Goal: Information Seeking & Learning: Check status

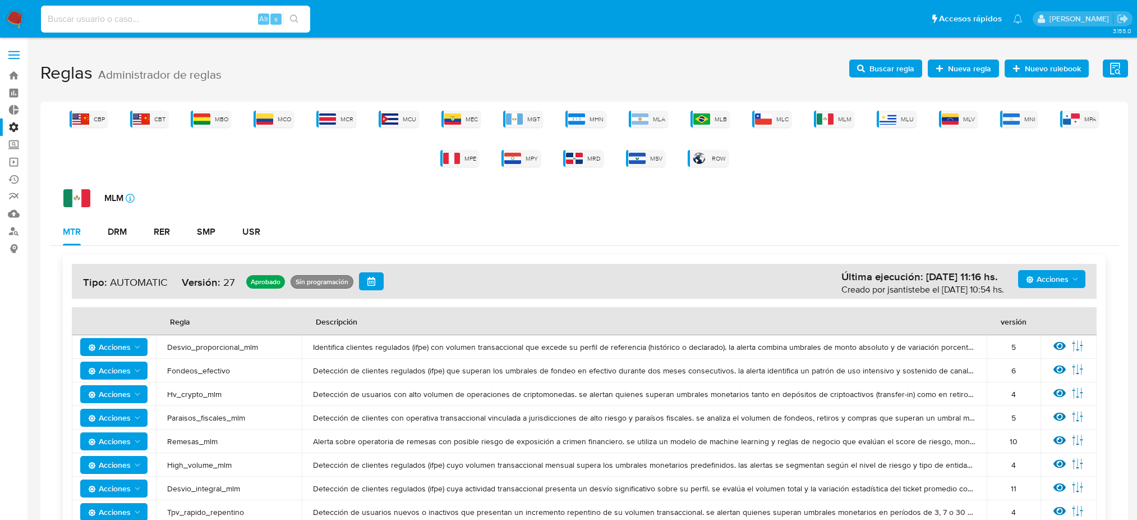
scroll to position [264, 0]
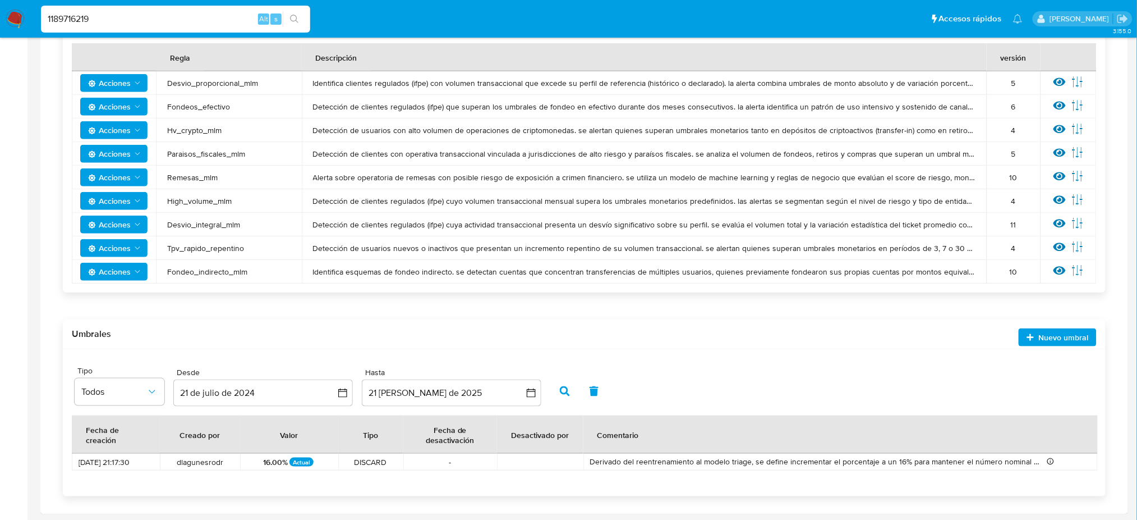
type input "1189716219"
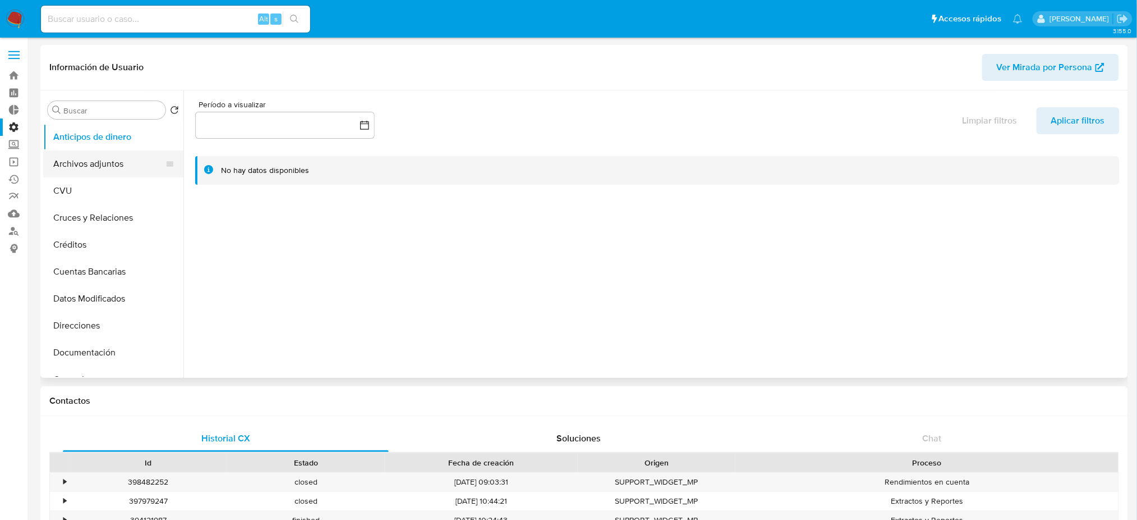
click at [102, 160] on button "Archivos adjuntos" at bounding box center [108, 163] width 131 height 27
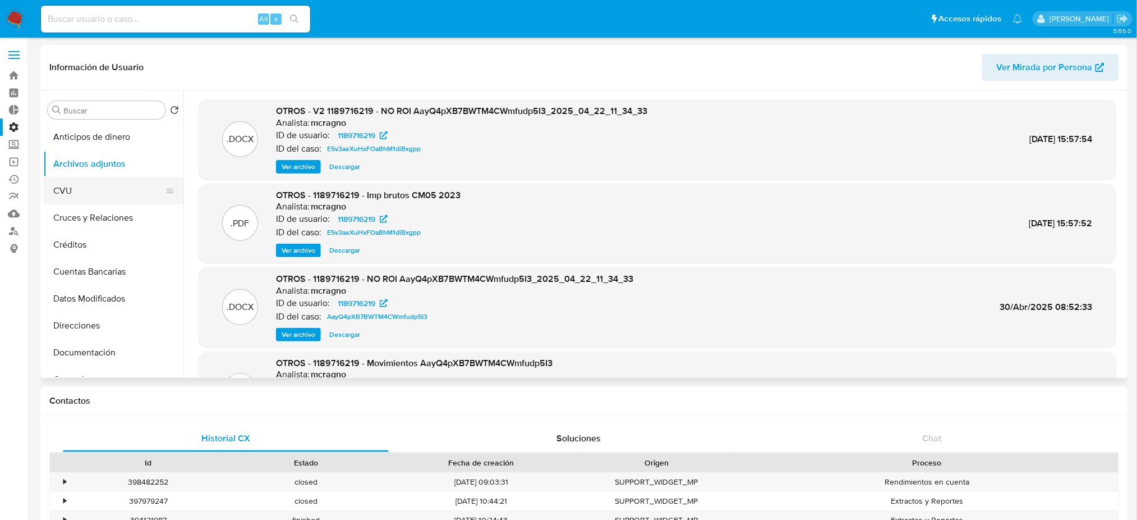
select select "10"
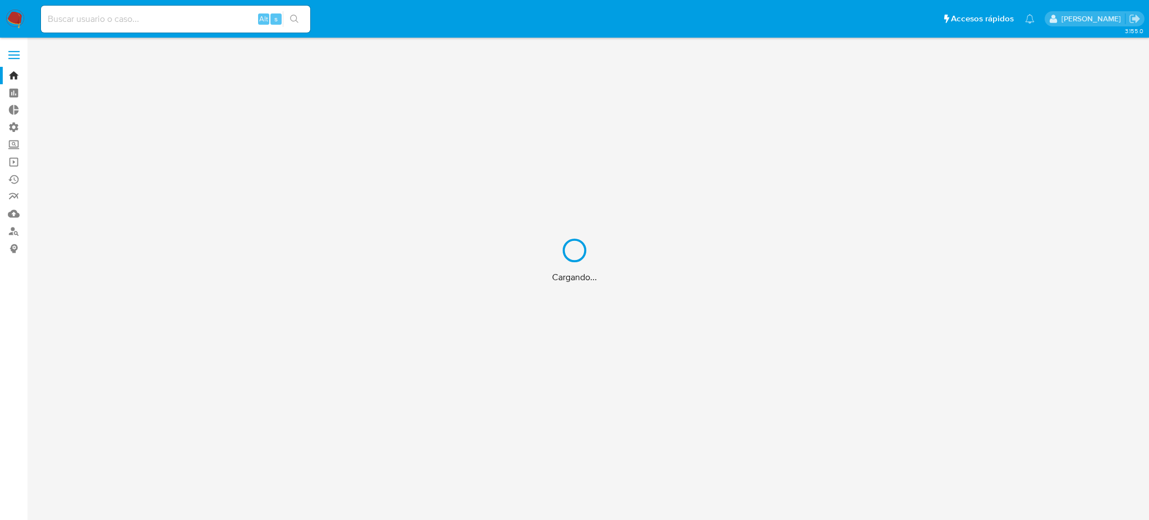
click at [150, 21] on div "Cargando..." at bounding box center [574, 260] width 1149 height 520
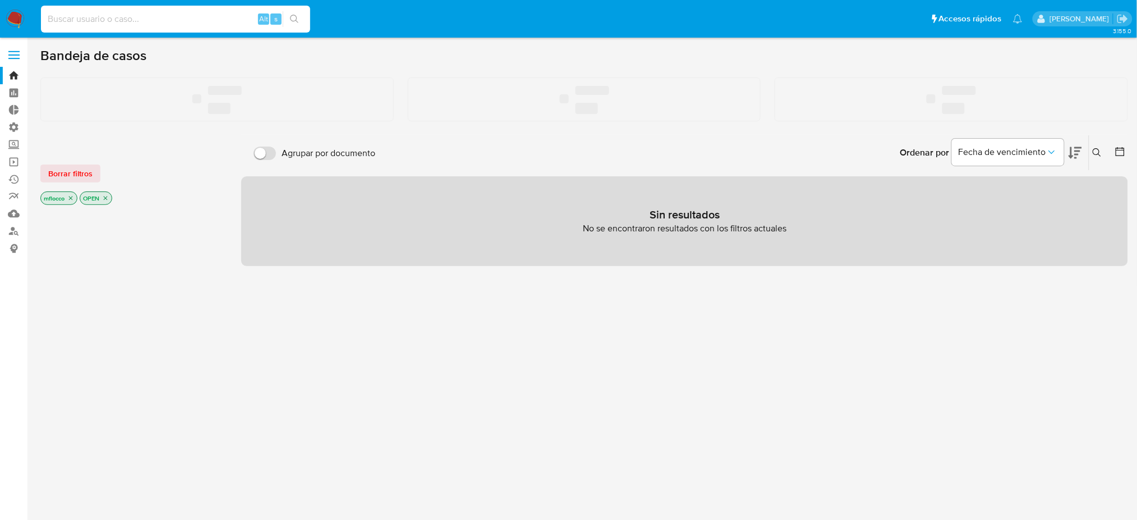
click at [148, 18] on input at bounding box center [175, 19] width 269 height 15
paste input "827811288"
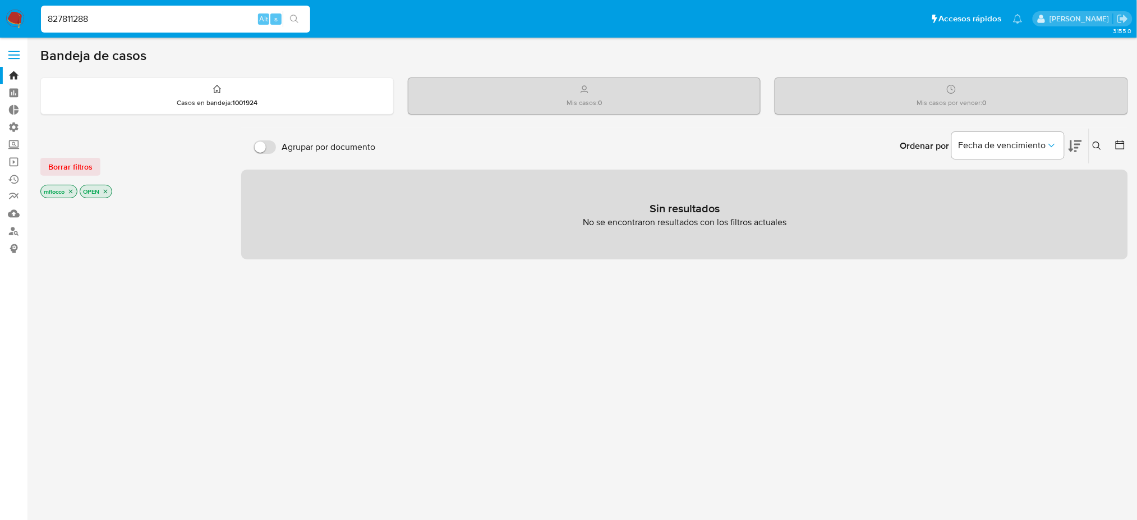
type input "827811288"
click at [301, 15] on button "search-icon" at bounding box center [294, 19] width 23 height 16
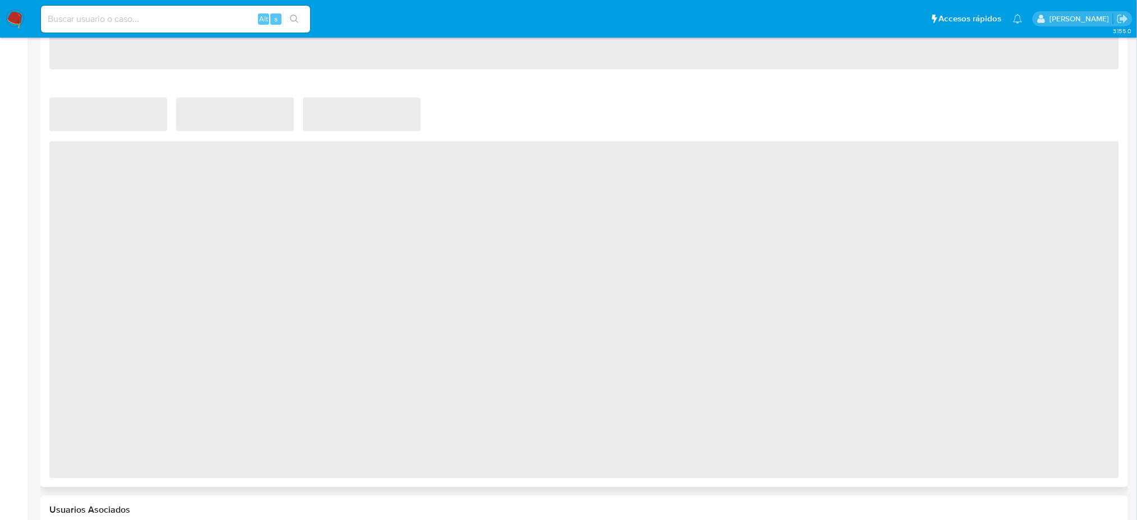
scroll to position [972, 0]
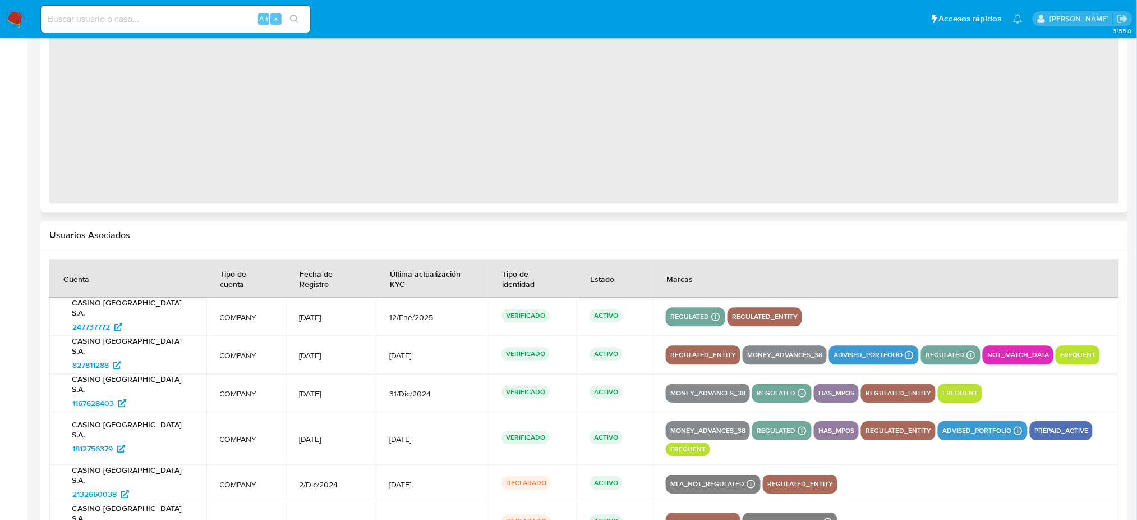
select select "10"
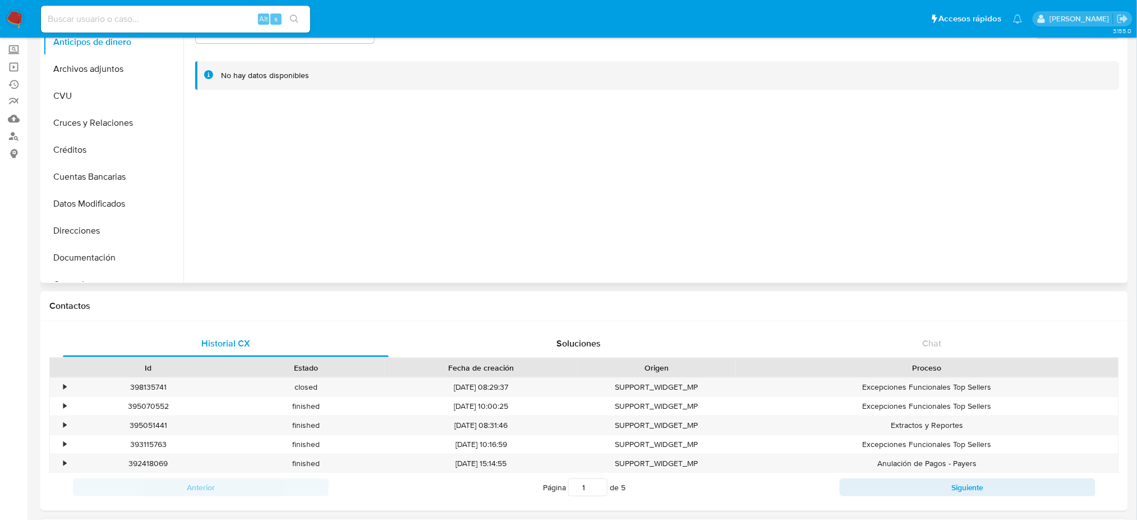
scroll to position [82, 0]
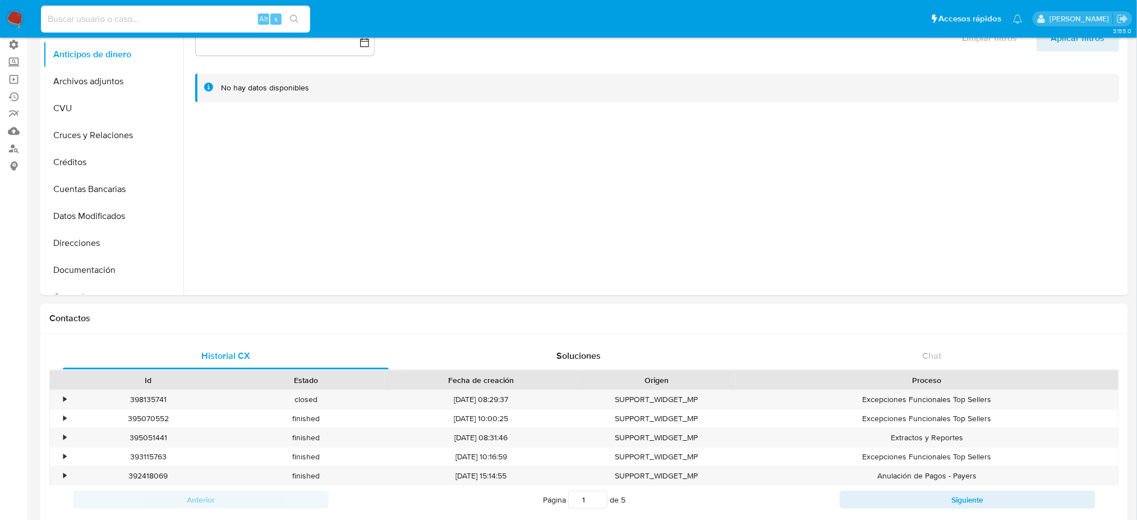
drag, startPoint x: 209, startPoint y: 24, endPoint x: 53, endPoint y: 31, distance: 156.2
click at [7, 23] on nav "Pausado Ver notificaciones Alt s Accesos rápidos Presiona las siguientes teclas…" at bounding box center [568, 19] width 1137 height 38
paste input "2132660038"
type input "2132660038"
click at [286, 21] on button "search-icon" at bounding box center [294, 19] width 23 height 16
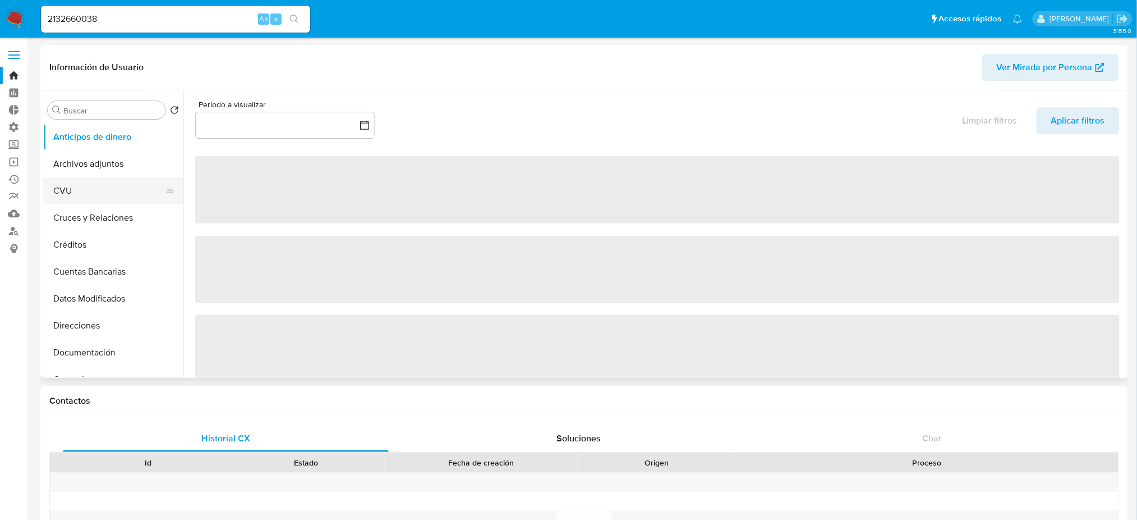
select select "10"
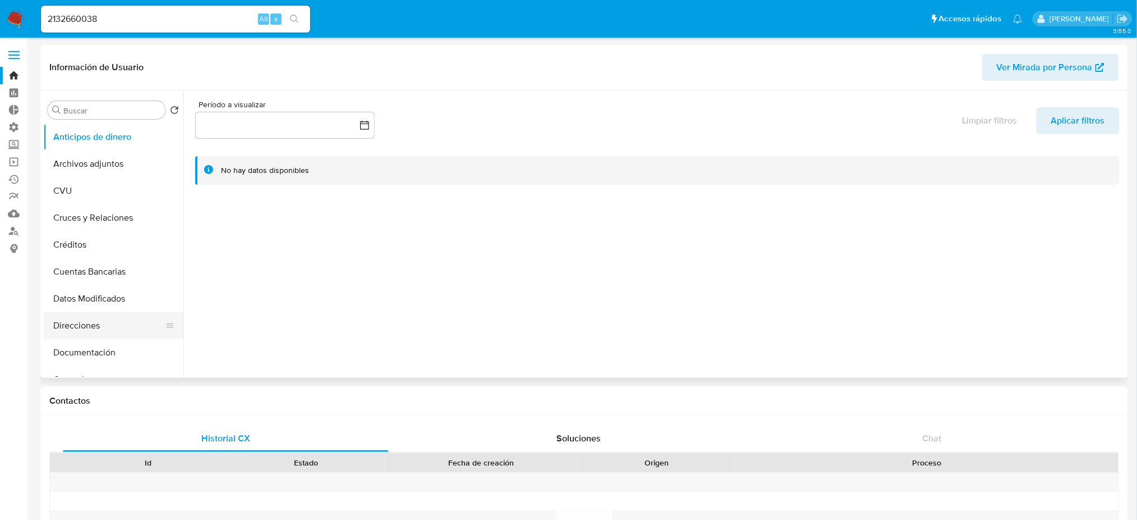
scroll to position [149, 0]
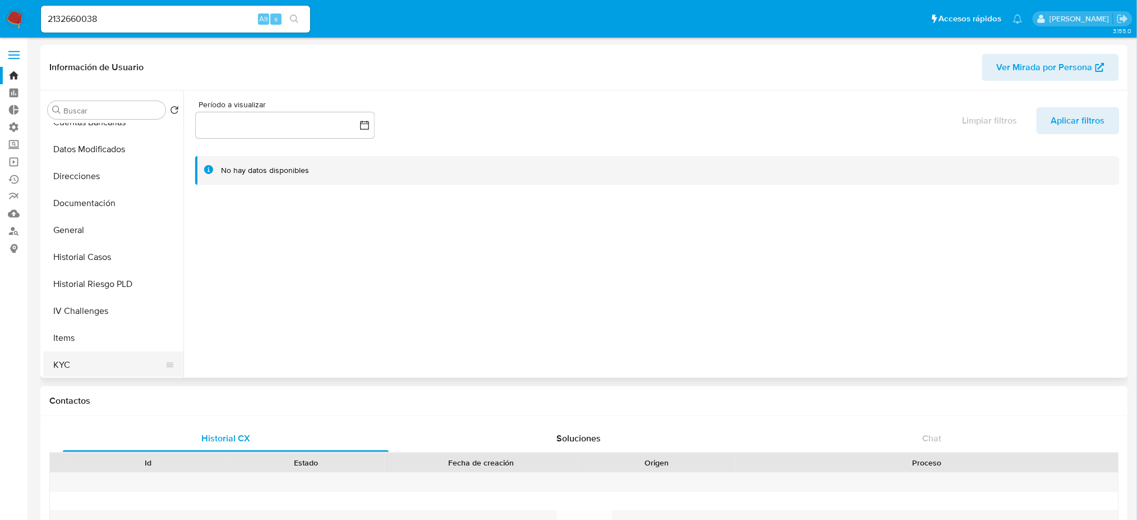
click at [119, 360] on button "KYC" at bounding box center [108, 364] width 131 height 27
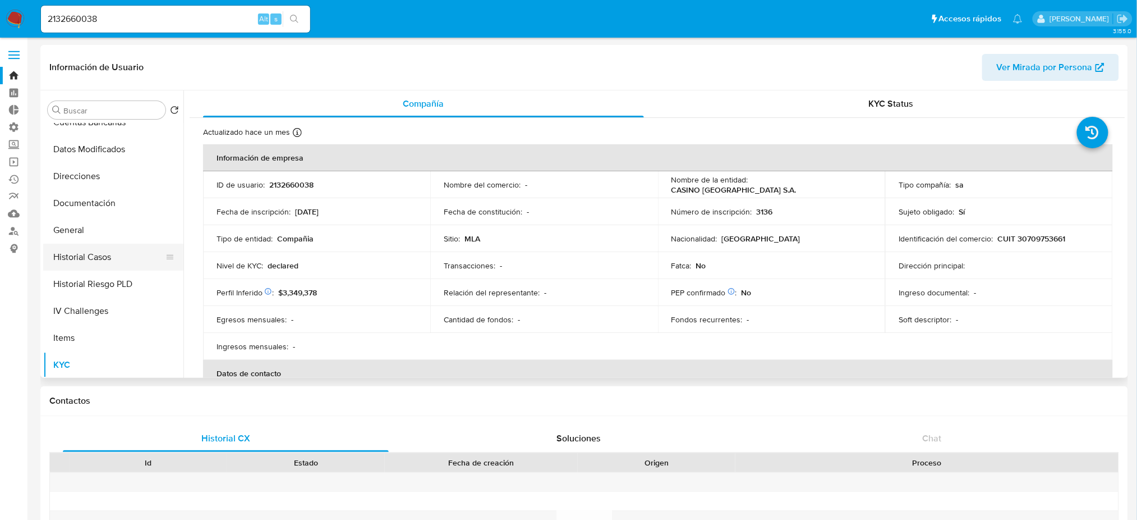
click at [114, 268] on button "Historial Casos" at bounding box center [108, 257] width 131 height 27
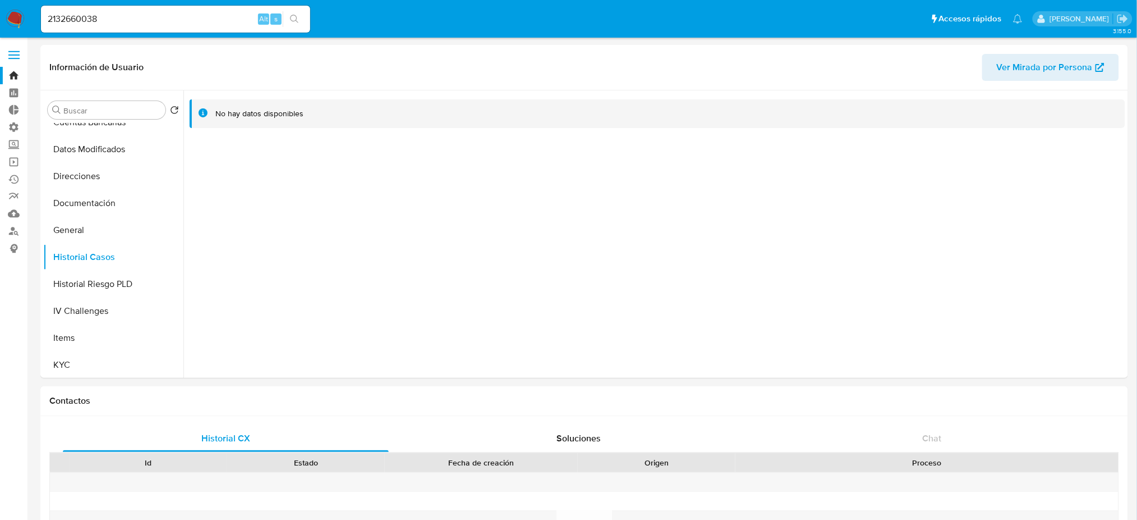
drag, startPoint x: 154, startPoint y: 24, endPoint x: 105, endPoint y: 22, distance: 49.4
click at [105, 22] on div "2132660038 Alt s" at bounding box center [175, 19] width 269 height 27
drag, startPoint x: 7, startPoint y: 18, endPoint x: 0, endPoint y: 18, distance: 6.7
click at [0, 18] on nav "Pausado Ver notificaciones 2132660038 Alt s Accesos rápidos Presiona las siguie…" at bounding box center [568, 19] width 1137 height 38
paste input "47737772"
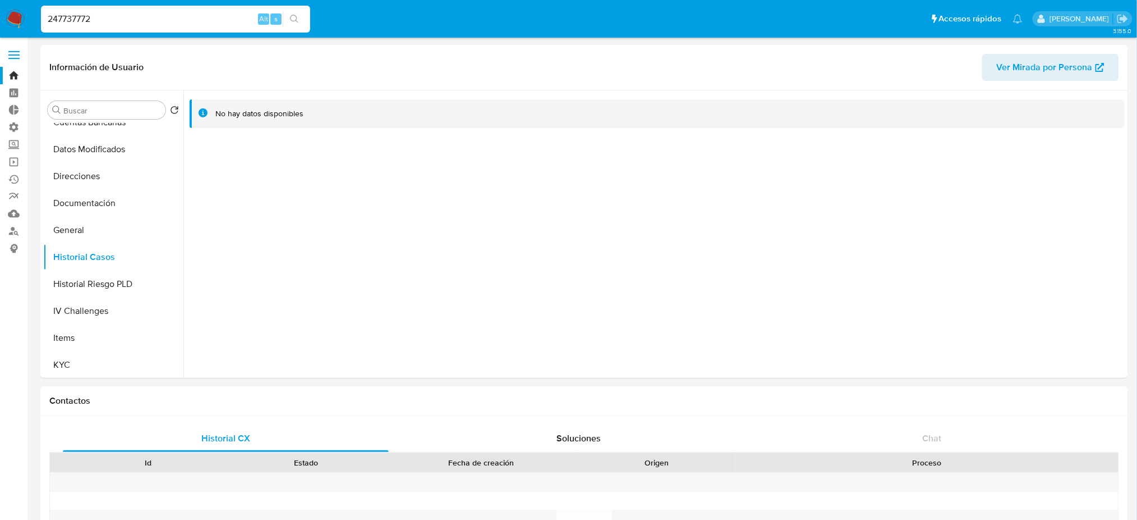
type input "247737772"
click at [294, 13] on button "search-icon" at bounding box center [294, 19] width 23 height 16
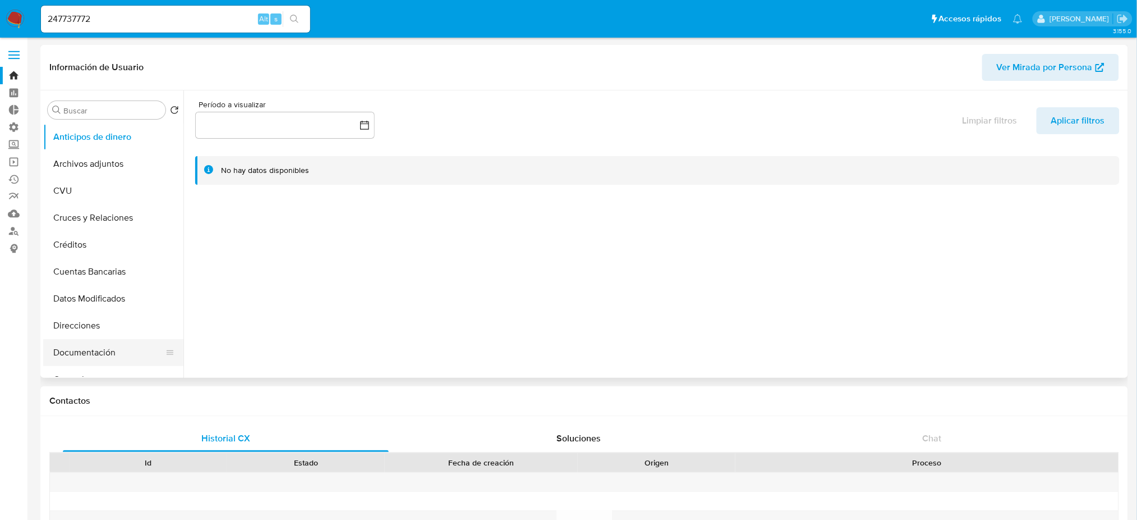
select select "10"
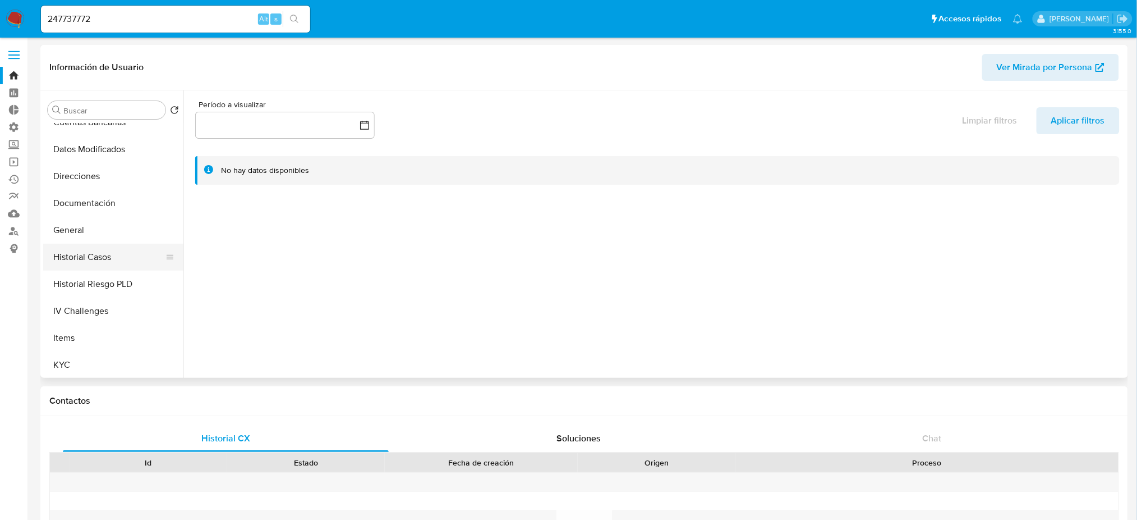
click at [124, 250] on button "Historial Casos" at bounding box center [108, 257] width 131 height 27
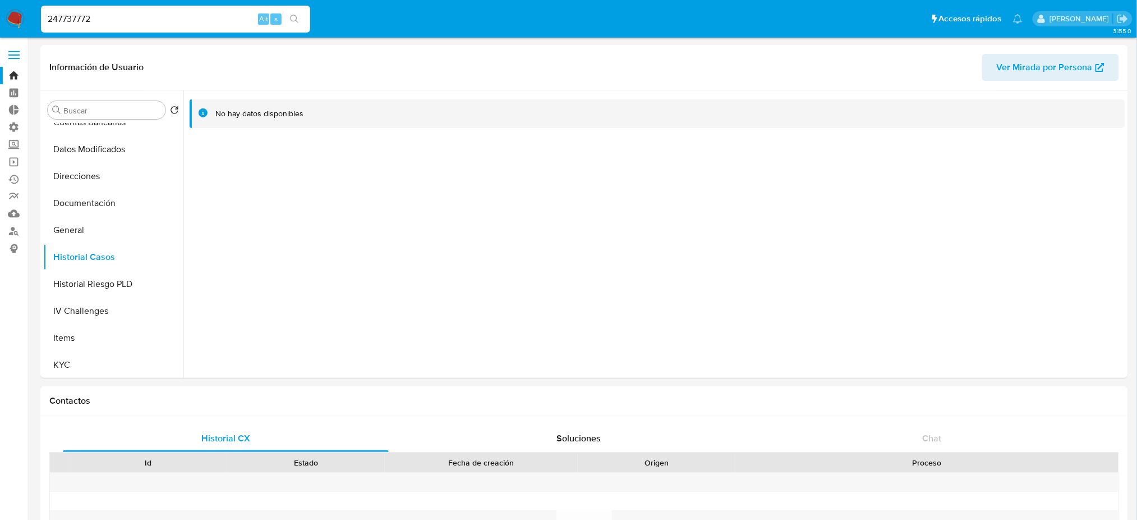
drag, startPoint x: 120, startPoint y: 19, endPoint x: 13, endPoint y: 9, distance: 107.1
click at [0, 7] on nav "Pausado Ver notificaciones 247737772 Alt s Accesos rápidos Presiona las siguien…" at bounding box center [568, 19] width 1137 height 38
paste input "181515631"
type input "1815156312"
click at [288, 22] on button "search-icon" at bounding box center [294, 19] width 23 height 16
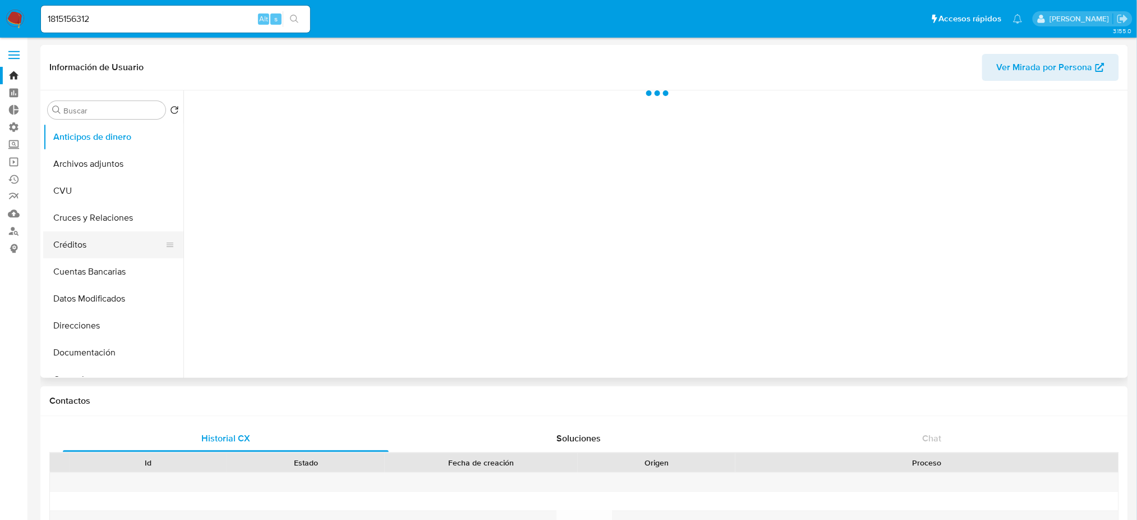
scroll to position [149, 0]
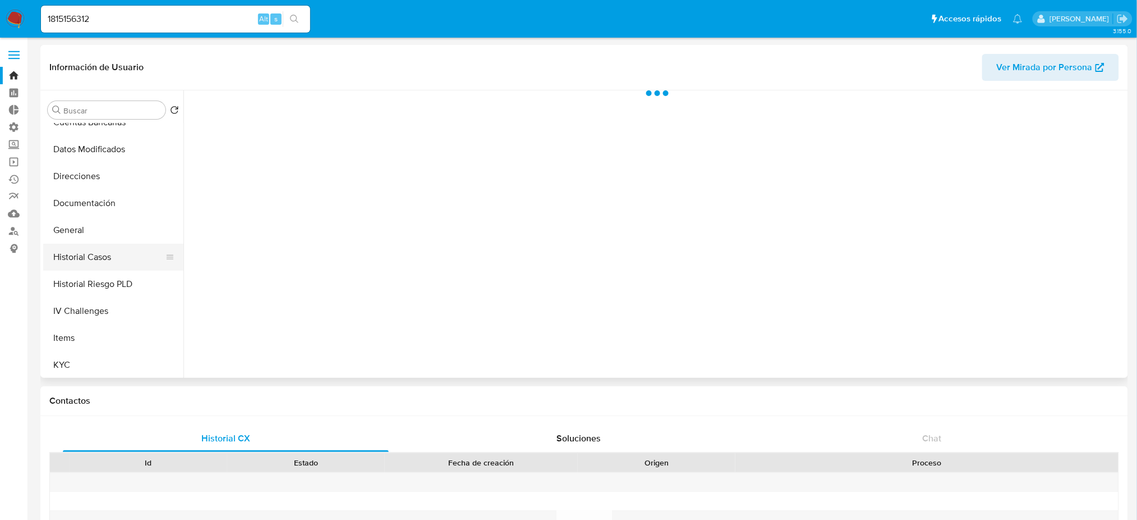
click at [123, 251] on button "Historial Casos" at bounding box center [108, 257] width 131 height 27
select select "10"
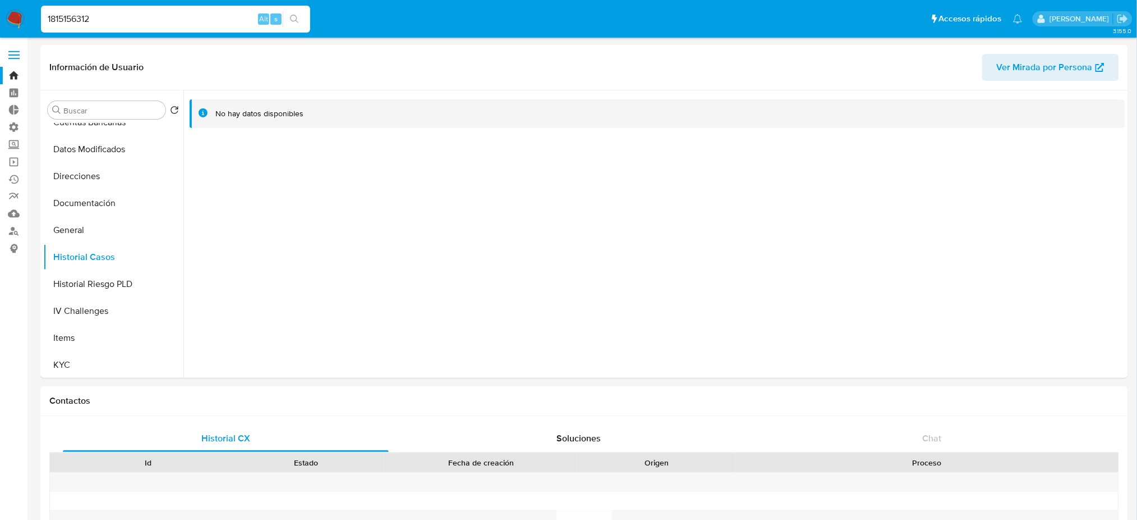
drag, startPoint x: 156, startPoint y: 14, endPoint x: 128, endPoint y: 2, distance: 29.9
click at [0, 0] on nav "Pausado Ver notificaciones 1815156312 Alt s Accesos rápidos Presiona las siguie…" at bounding box center [568, 19] width 1137 height 38
paste input "423808147"
type input "423808147"
click at [295, 20] on icon "search-icon" at bounding box center [294, 19] width 8 height 8
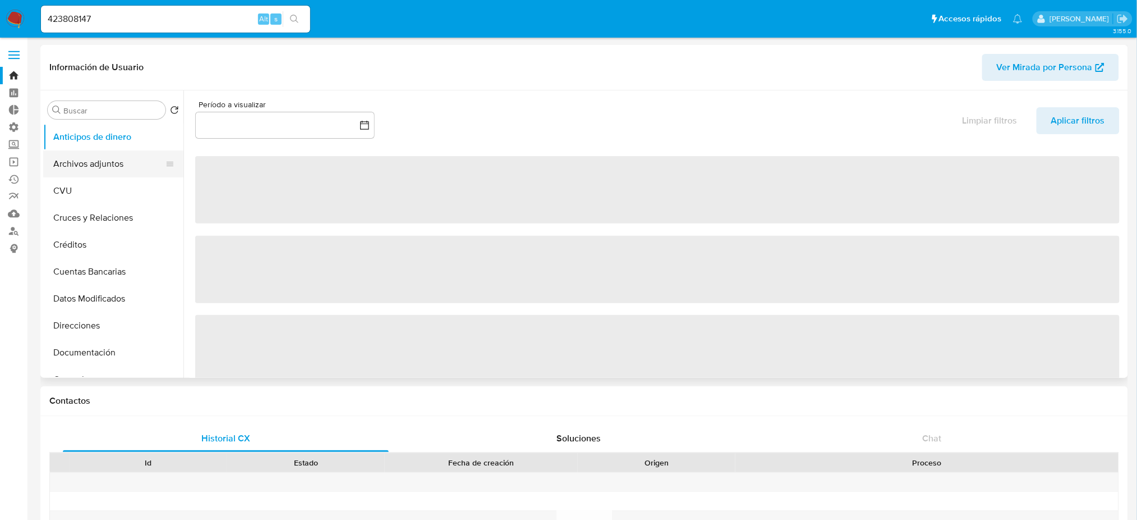
select select "10"
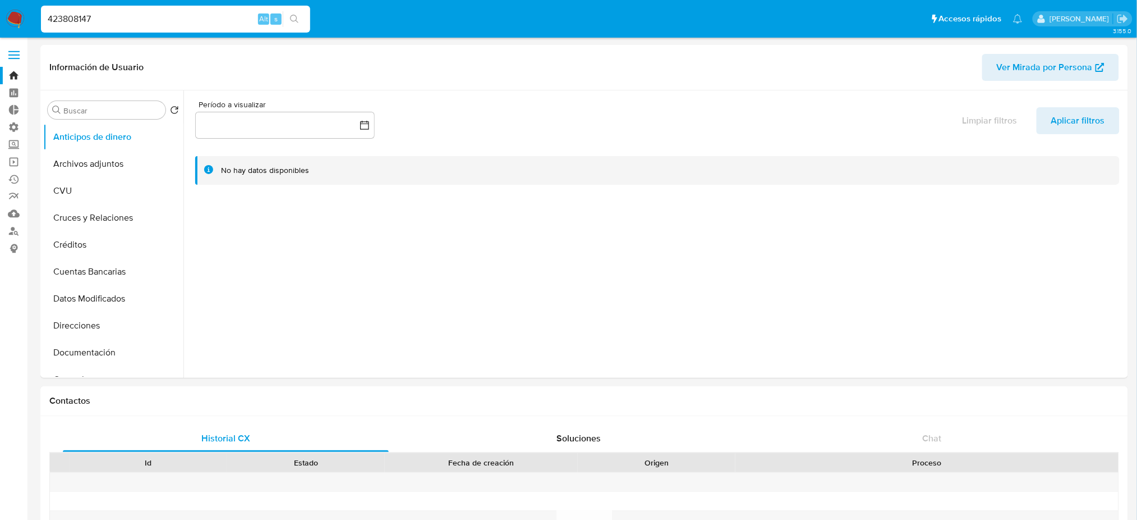
drag, startPoint x: 162, startPoint y: 24, endPoint x: 1, endPoint y: 1, distance: 163.3
paste input "1090324929"
drag, startPoint x: 226, startPoint y: 17, endPoint x: 0, endPoint y: 10, distance: 225.7
click at [0, 10] on nav "Pausado Ver notificaciones 1090324929 Alt s Accesos rápidos Presiona las siguie…" at bounding box center [568, 19] width 1137 height 38
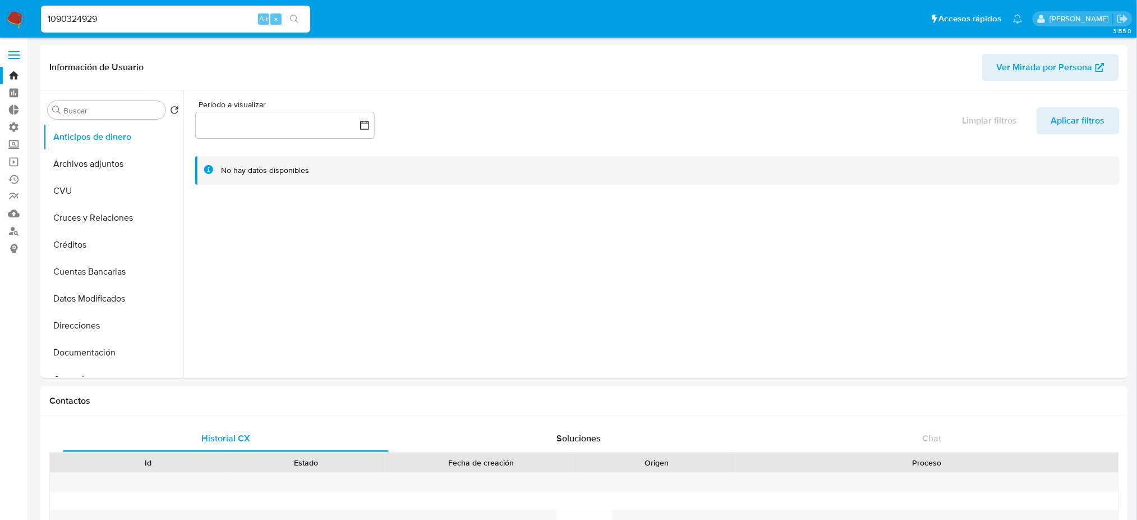
paste input
type input "1090324929"
click at [299, 17] on button "search-icon" at bounding box center [294, 19] width 23 height 16
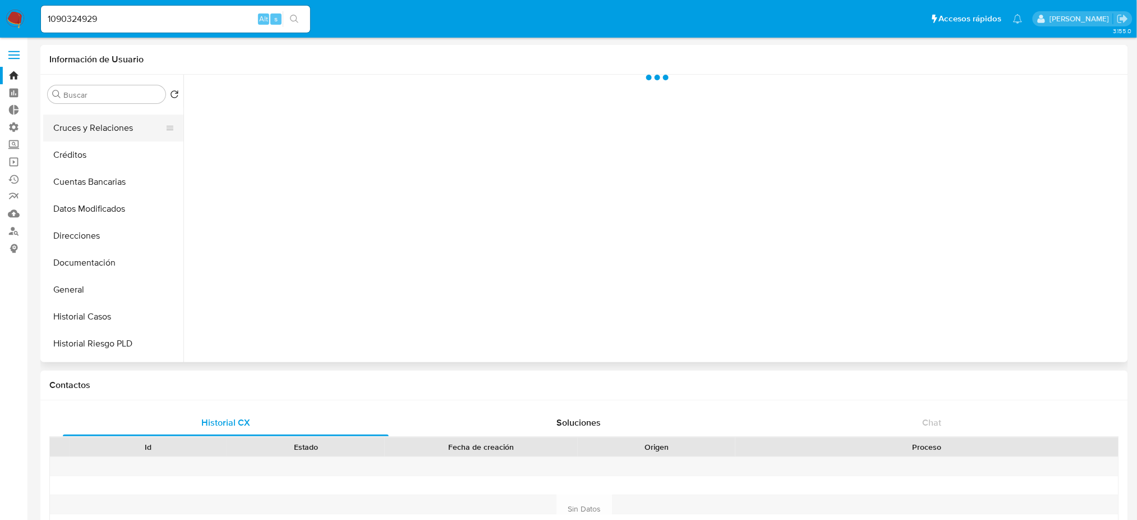
scroll to position [149, 0]
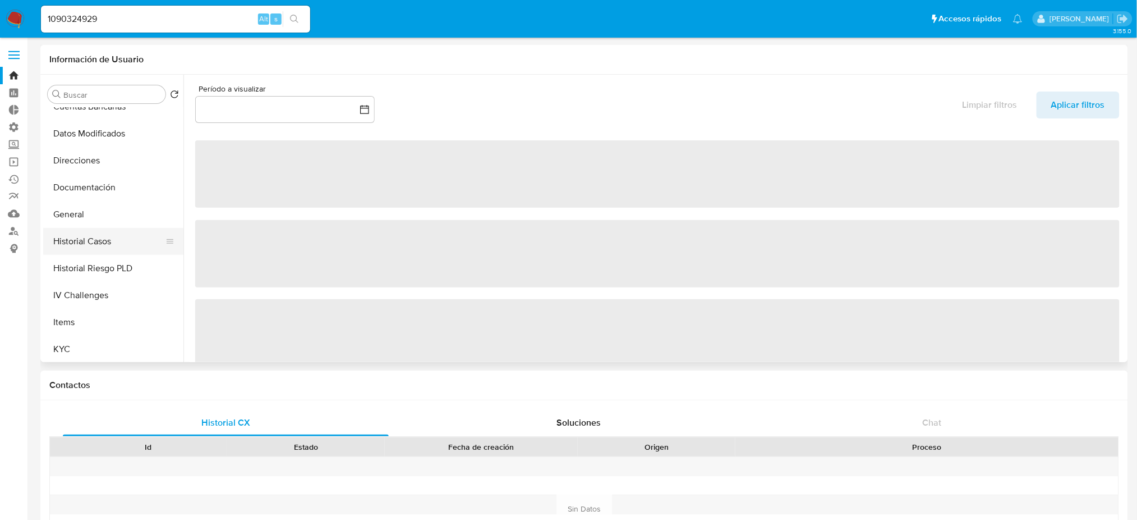
select select "10"
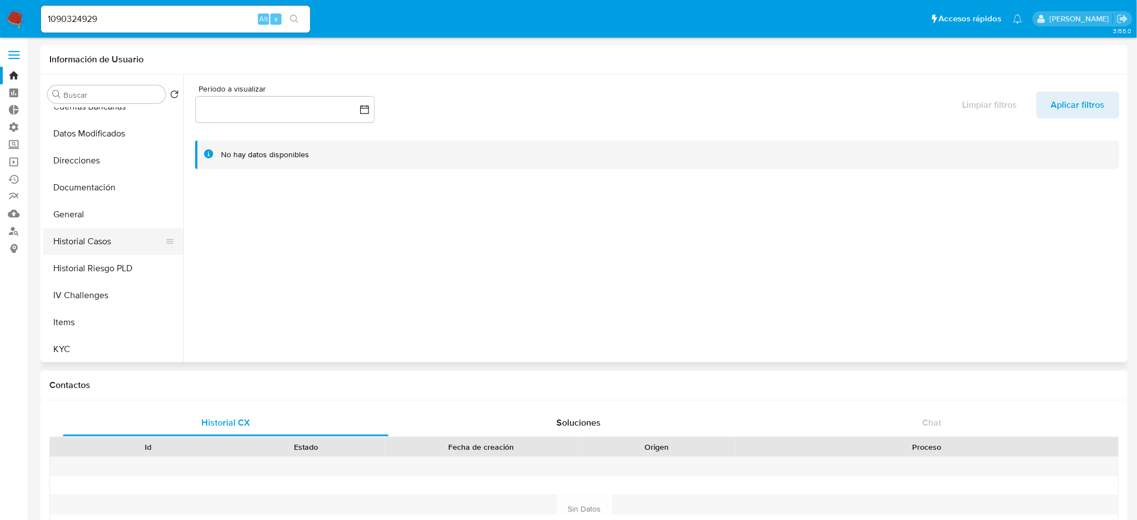
click at [125, 239] on button "Historial Casos" at bounding box center [108, 241] width 131 height 27
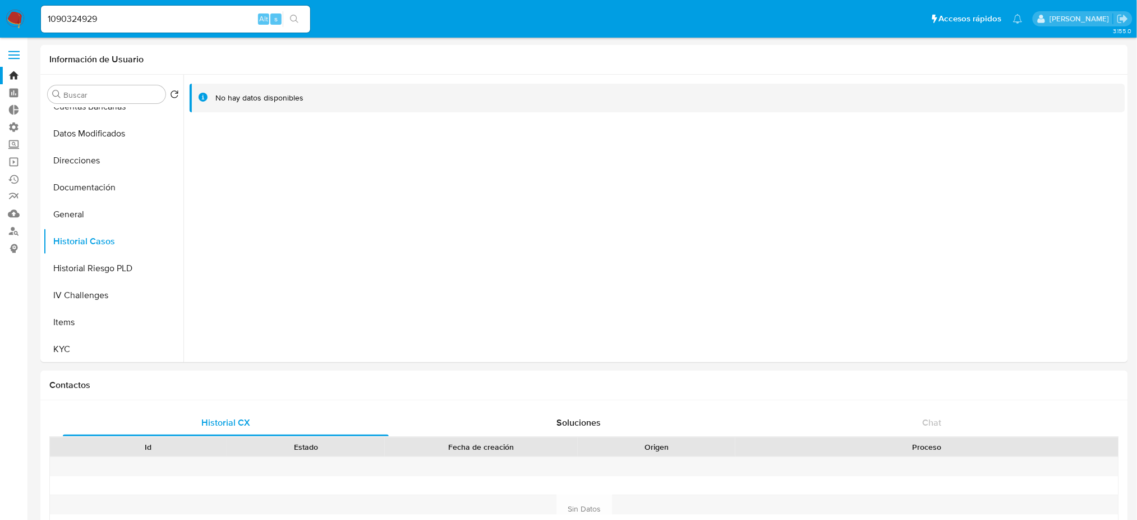
drag, startPoint x: 103, startPoint y: 17, endPoint x: 0, endPoint y: 17, distance: 103.2
click at [0, 17] on nav "Pausado Ver notificaciones 1090324929 Alt s Accesos rápidos Presiona las siguie…" at bounding box center [568, 19] width 1137 height 38
paste input "851917471"
type input "1851917471"
click at [289, 13] on button "search-icon" at bounding box center [294, 19] width 23 height 16
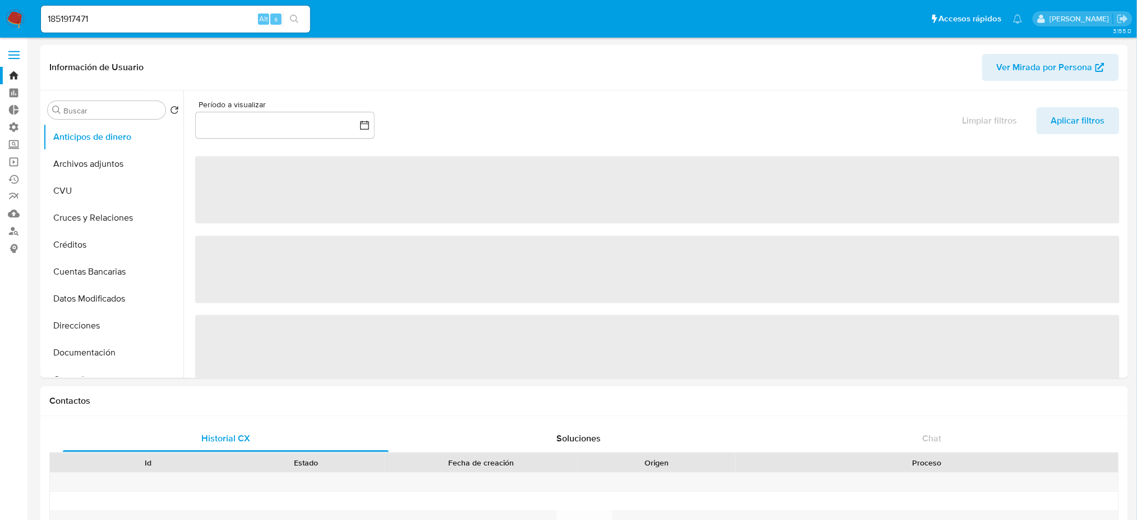
select select "10"
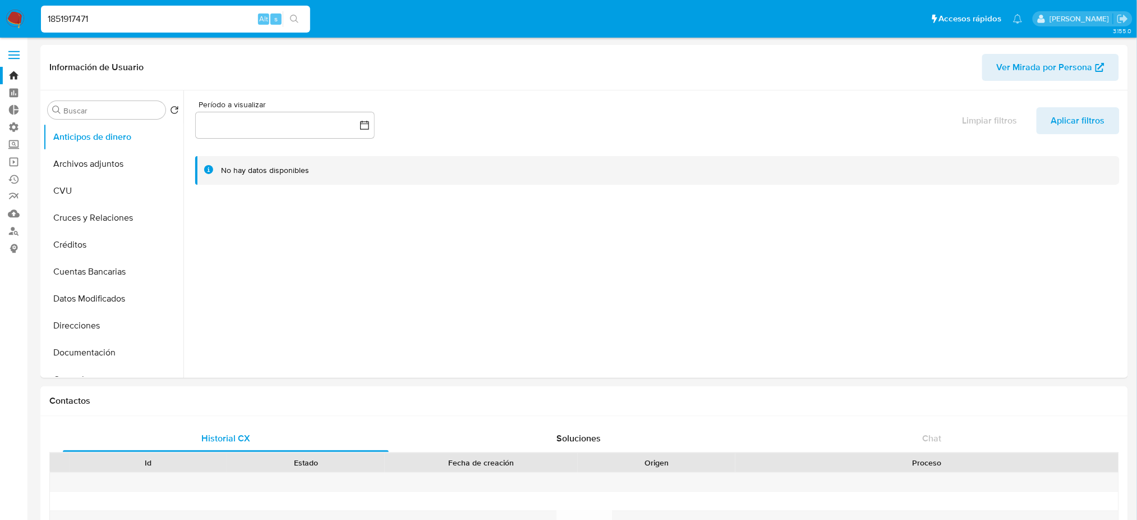
drag, startPoint x: 178, startPoint y: 16, endPoint x: 0, endPoint y: 18, distance: 177.9
click at [0, 18] on nav "Pausado Ver notificaciones 1851917471 Alt s Accesos rápidos Presiona las siguie…" at bounding box center [568, 19] width 1137 height 38
paste input "1961193"
type input "1819611931"
click at [299, 16] on button "search-icon" at bounding box center [294, 19] width 23 height 16
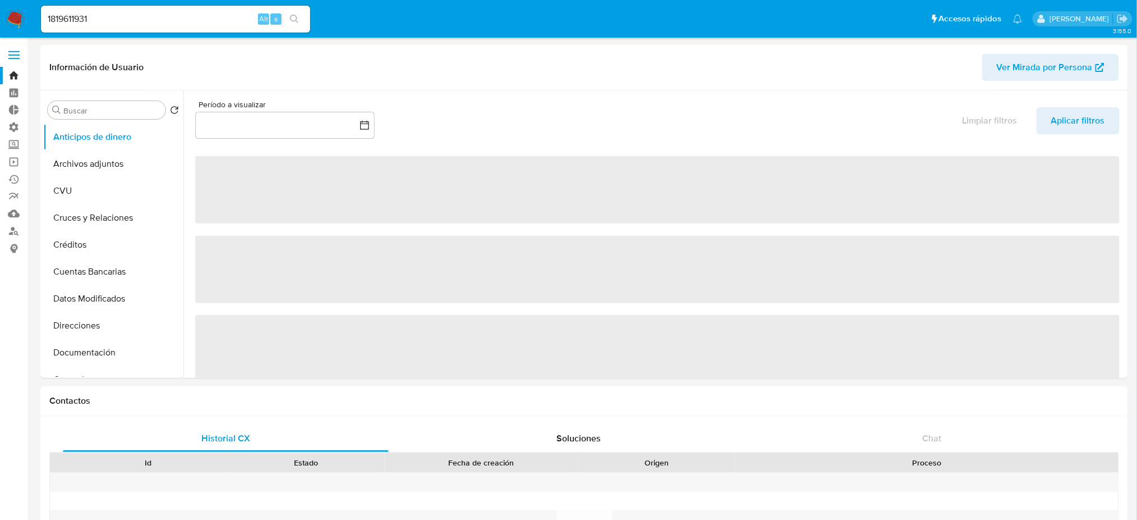
select select "10"
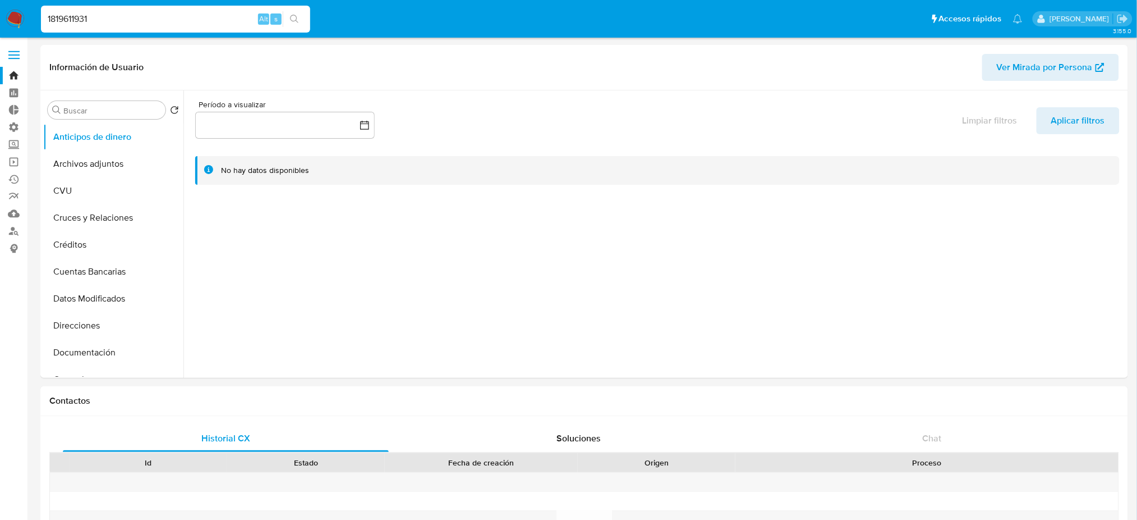
drag, startPoint x: 112, startPoint y: 17, endPoint x: 20, endPoint y: 12, distance: 91.6
click at [21, 12] on nav "Pausado Ver notificaciones 1819611931 Alt s Accesos rápidos Presiona las siguie…" at bounding box center [568, 19] width 1137 height 38
paste input "175425210"
type input "1175425210"
click at [302, 20] on button "search-icon" at bounding box center [294, 19] width 23 height 16
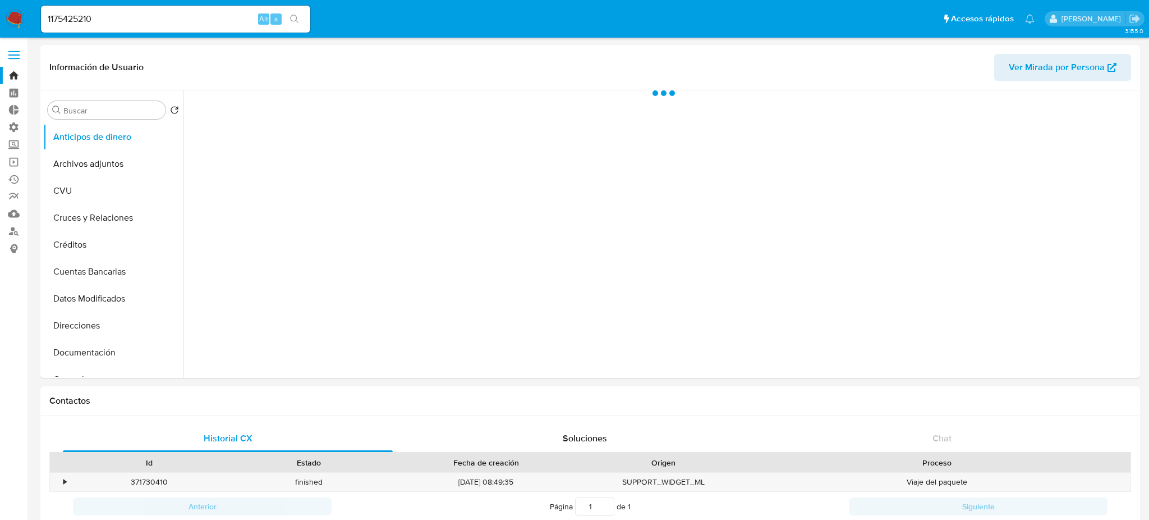
select select "10"
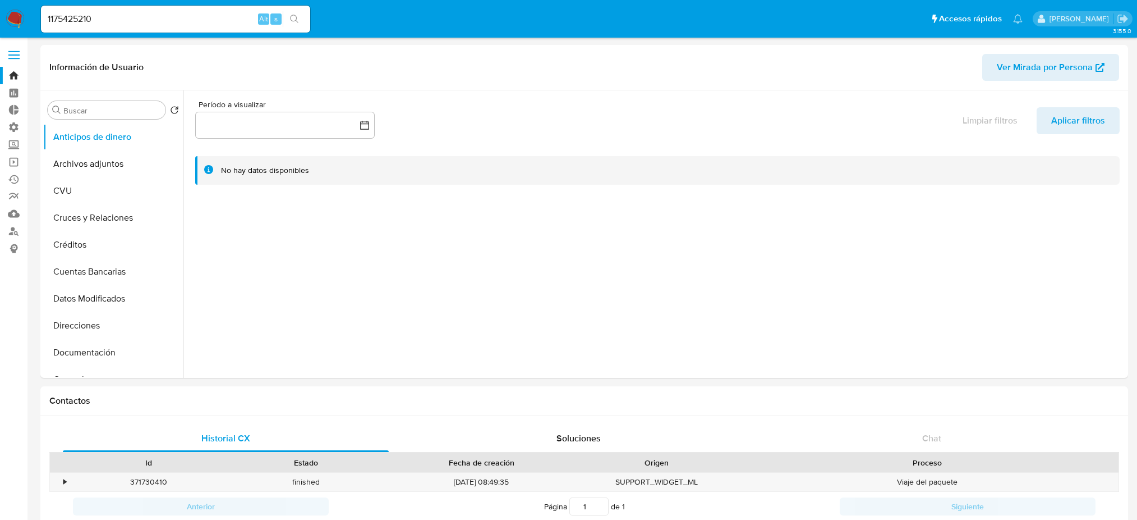
select select "10"
drag, startPoint x: 98, startPoint y: 8, endPoint x: 4, endPoint y: -1, distance: 94.2
click at [146, 13] on div "1175425210 Alt s" at bounding box center [175, 19] width 269 height 27
drag, startPoint x: 142, startPoint y: 15, endPoint x: 136, endPoint y: 17, distance: 6.6
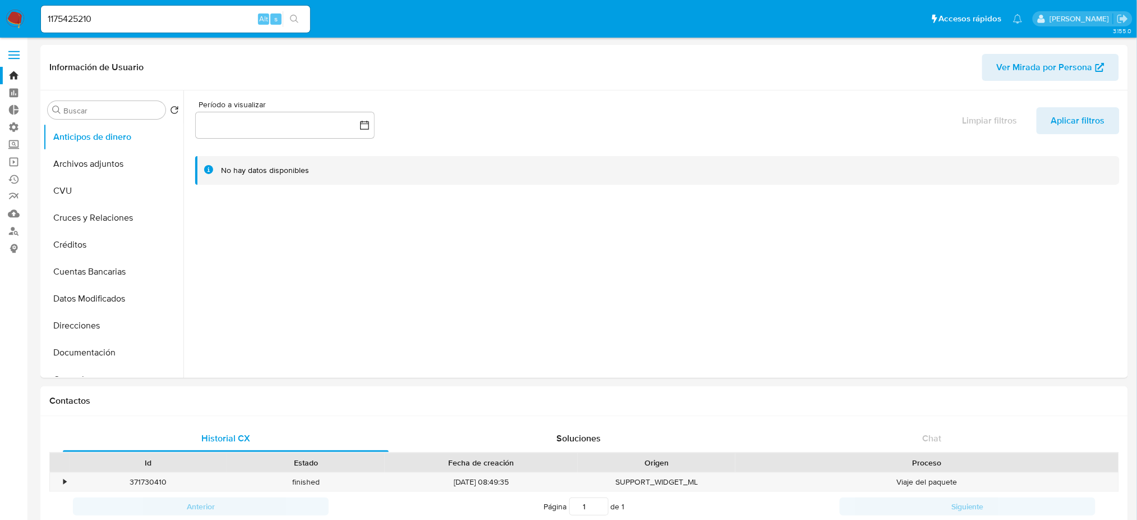
click at [141, 16] on input "1175425210" at bounding box center [175, 19] width 269 height 15
click at [0, 13] on nav "Pausado Ver notificaciones 1175425210 Alt s Accesos rápidos Presiona las siguie…" at bounding box center [568, 19] width 1137 height 38
paste input "67628403"
type input "1167628403"
click at [296, 15] on icon "search-icon" at bounding box center [294, 19] width 9 height 9
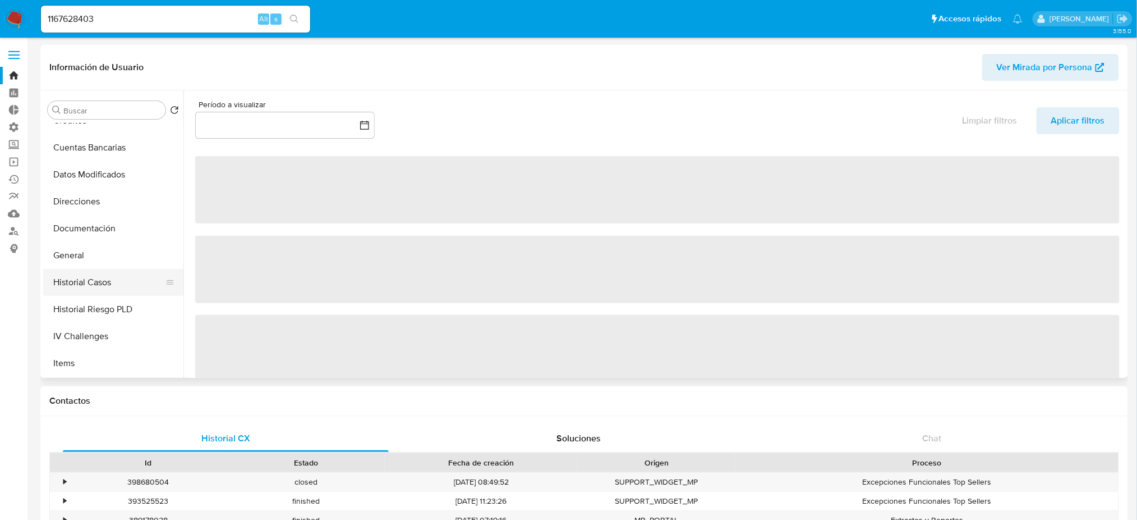
scroll to position [149, 0]
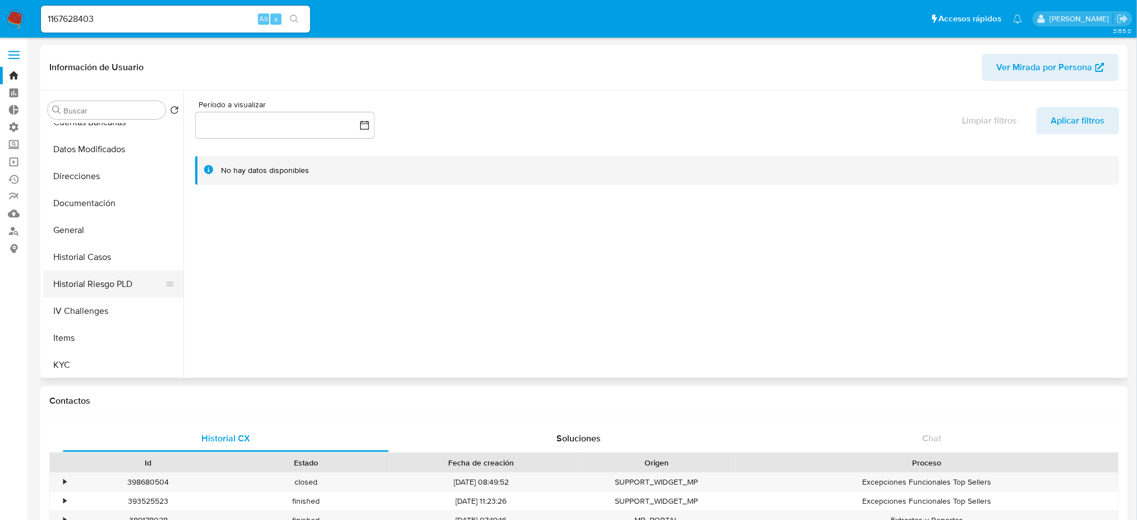
select select "10"
click at [91, 283] on button "Historial Riesgo PLD" at bounding box center [108, 283] width 131 height 27
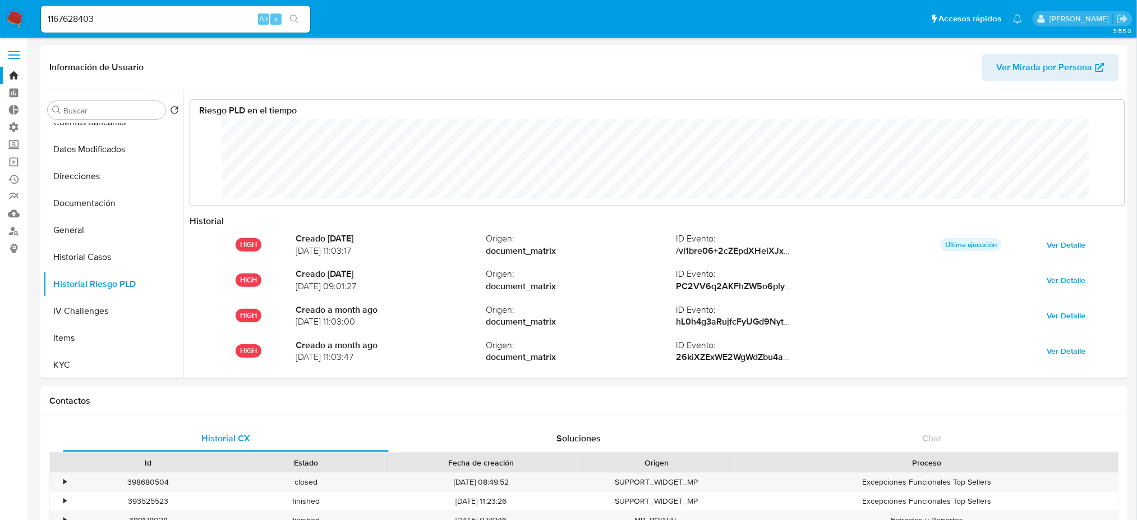
scroll to position [84, 913]
click at [76, 251] on button "Historial Casos" at bounding box center [108, 257] width 131 height 27
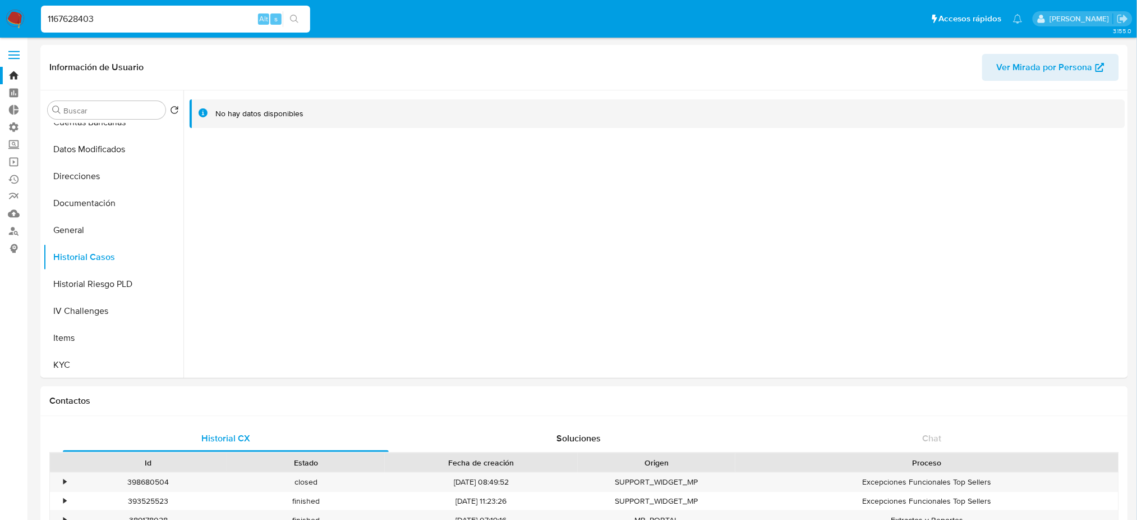
drag, startPoint x: 154, startPoint y: 15, endPoint x: 0, endPoint y: 15, distance: 154.3
click at [0, 15] on nav "Pausado Ver notificaciones 1167628403 Alt s Accesos rápidos Presiona las siguie…" at bounding box center [568, 19] width 1137 height 38
paste input "247737772"
type input "247737772"
click at [287, 17] on button "search-icon" at bounding box center [294, 19] width 23 height 16
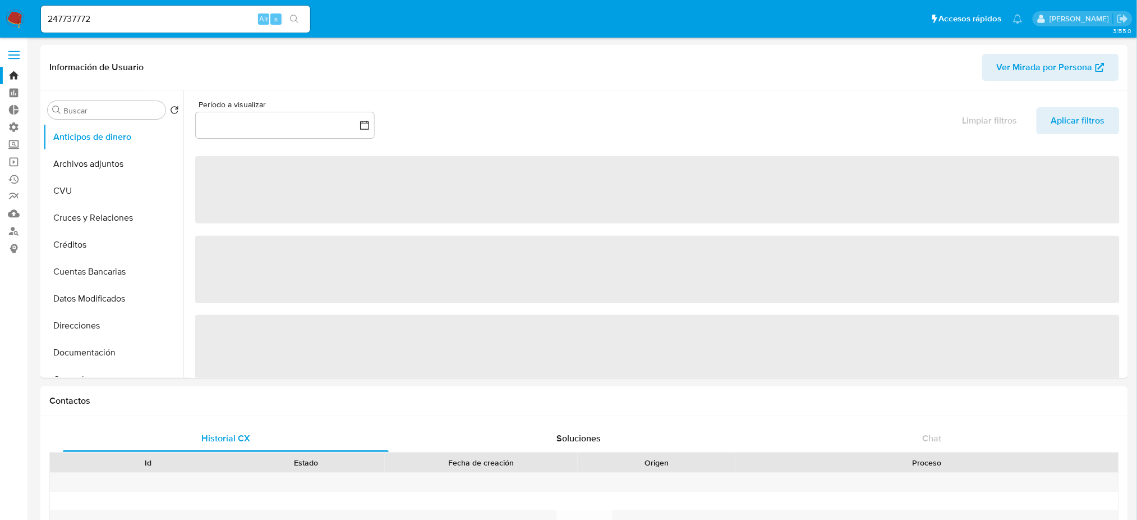
select select "10"
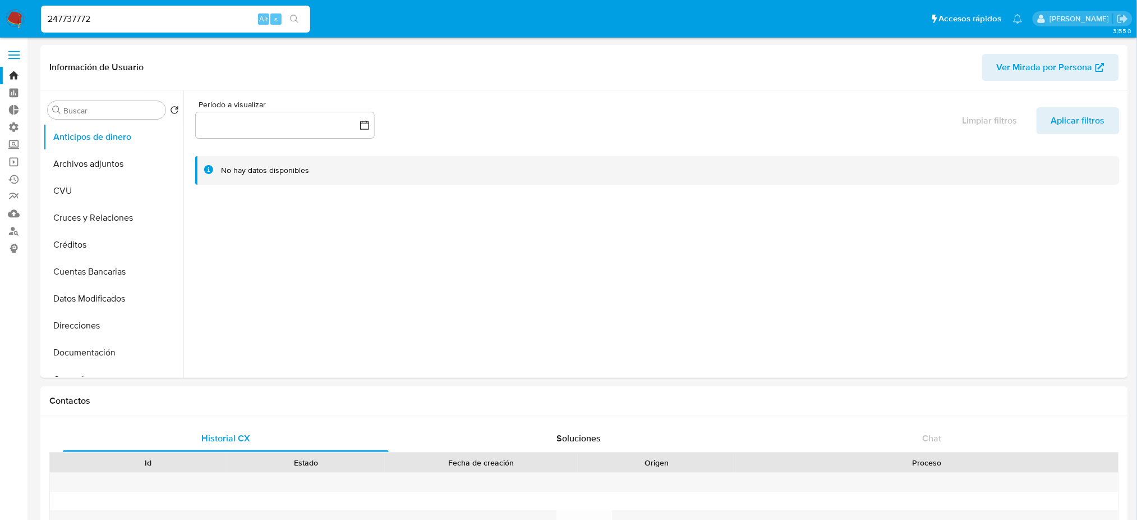
drag, startPoint x: 181, startPoint y: 19, endPoint x: 0, endPoint y: 9, distance: 181.5
click at [0, 9] on nav "Pausado Ver notificaciones 247737772 Alt s Accesos rápidos Presiona las siguien…" at bounding box center [568, 19] width 1137 height 38
paste input "1812756379"
type input "1812756379"
click at [289, 21] on button "search-icon" at bounding box center [294, 19] width 23 height 16
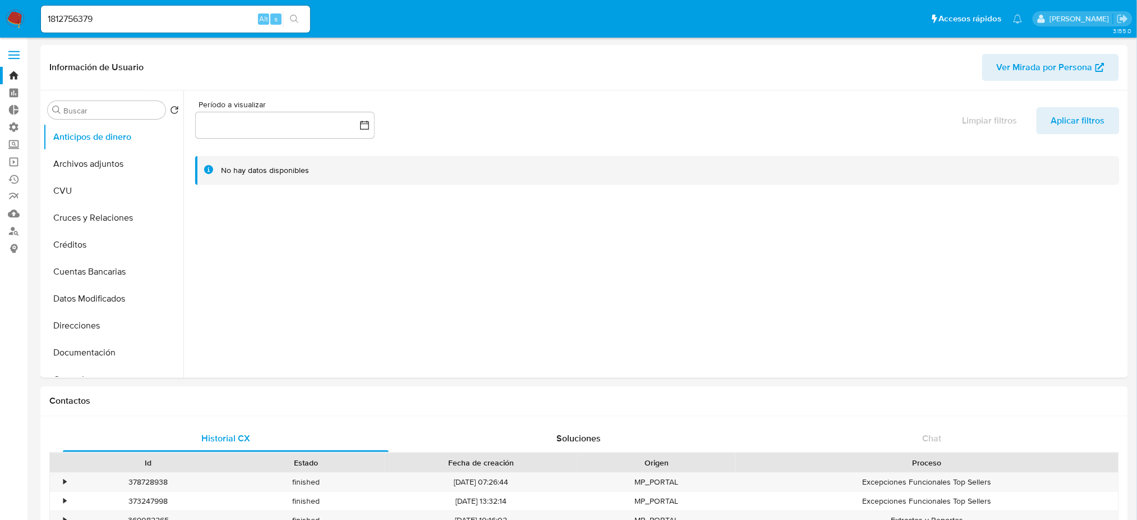
select select "10"
drag, startPoint x: 143, startPoint y: 21, endPoint x: 27, endPoint y: 13, distance: 115.8
click at [27, 12] on nav "Pausado Ver notificaciones 1812756379 Alt s Accesos rápidos Presiona las siguie…" at bounding box center [568, 19] width 1137 height 38
paste input "2132660038"
type input "2132660038"
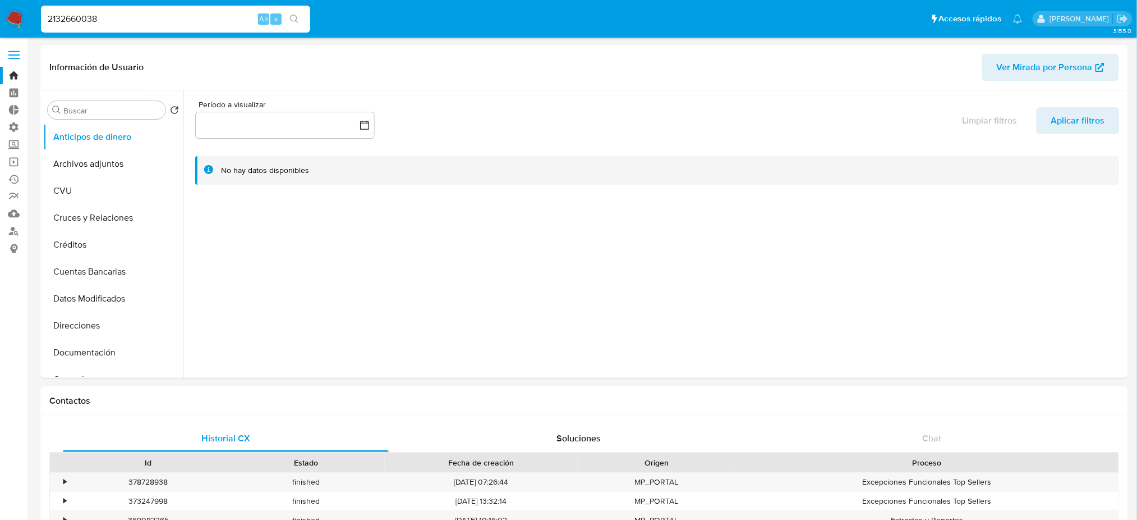
click at [304, 17] on button "search-icon" at bounding box center [294, 19] width 23 height 16
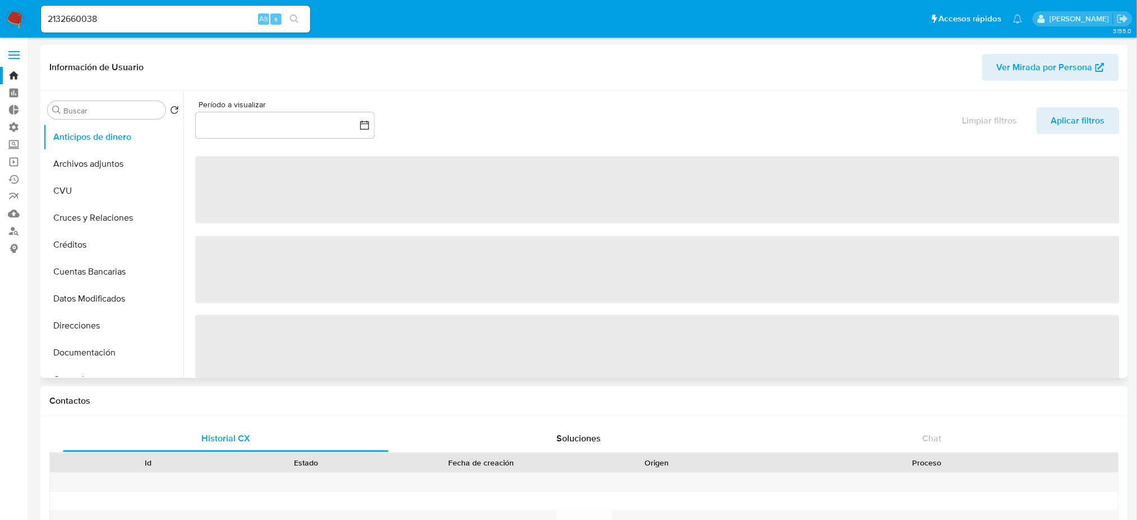
select select "10"
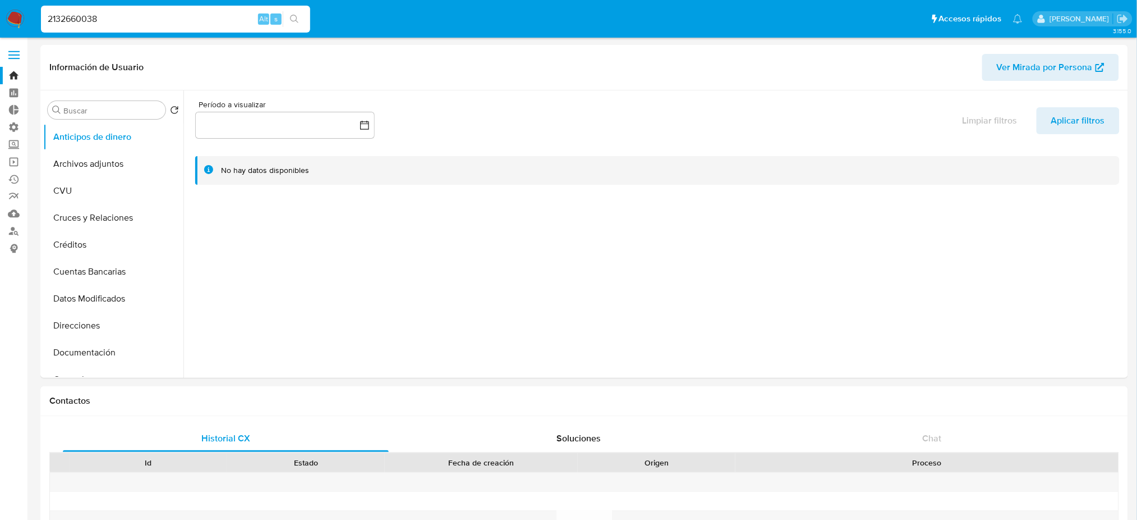
drag, startPoint x: 151, startPoint y: 21, endPoint x: 0, endPoint y: 18, distance: 151.5
click at [0, 18] on nav "Pausado Ver notificaciones 2132660038 Alt s Accesos rápidos Presiona las siguie…" at bounding box center [568, 19] width 1137 height 38
paste input "149547232"
type input "149547232"
click at [294, 16] on icon "search-icon" at bounding box center [294, 19] width 9 height 9
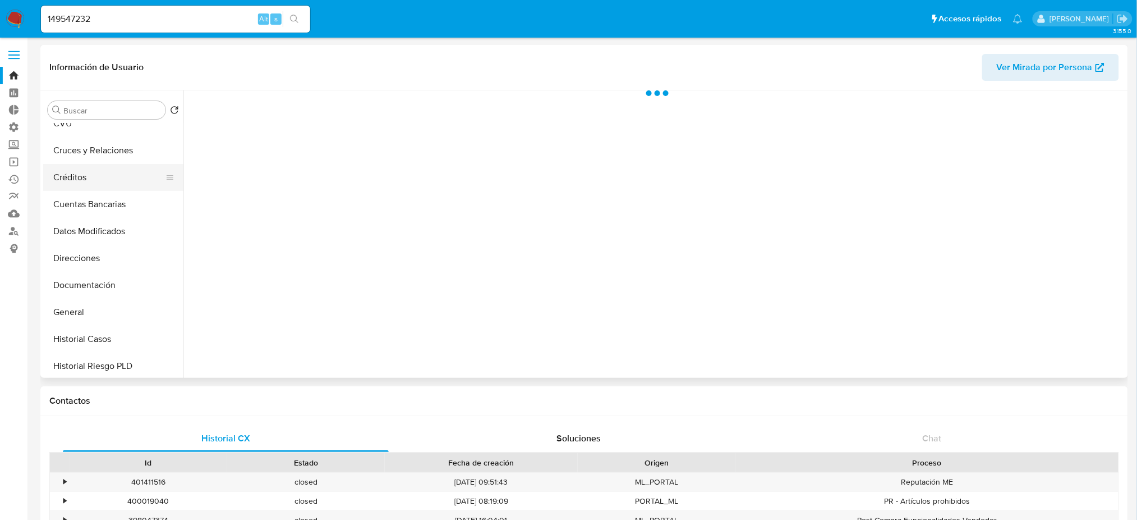
scroll to position [149, 0]
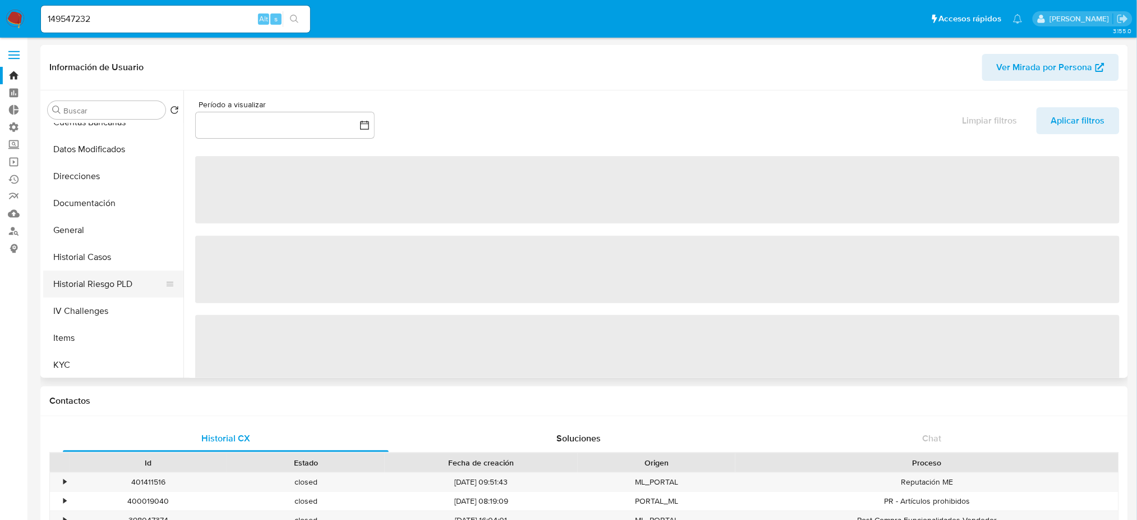
click at [115, 274] on button "Historial Riesgo PLD" at bounding box center [108, 283] width 131 height 27
select select "10"
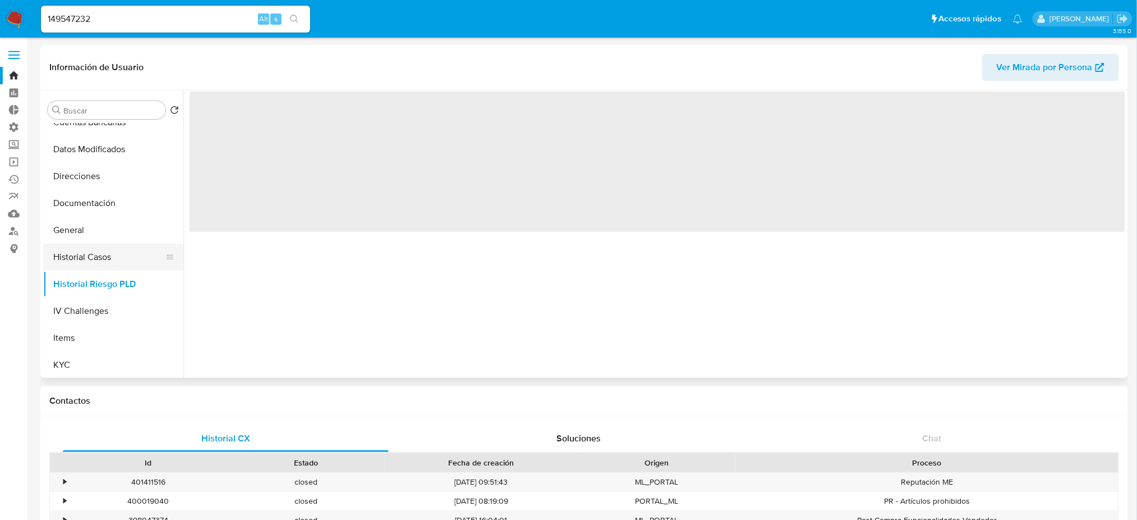
click at [112, 261] on button "Historial Casos" at bounding box center [108, 257] width 131 height 27
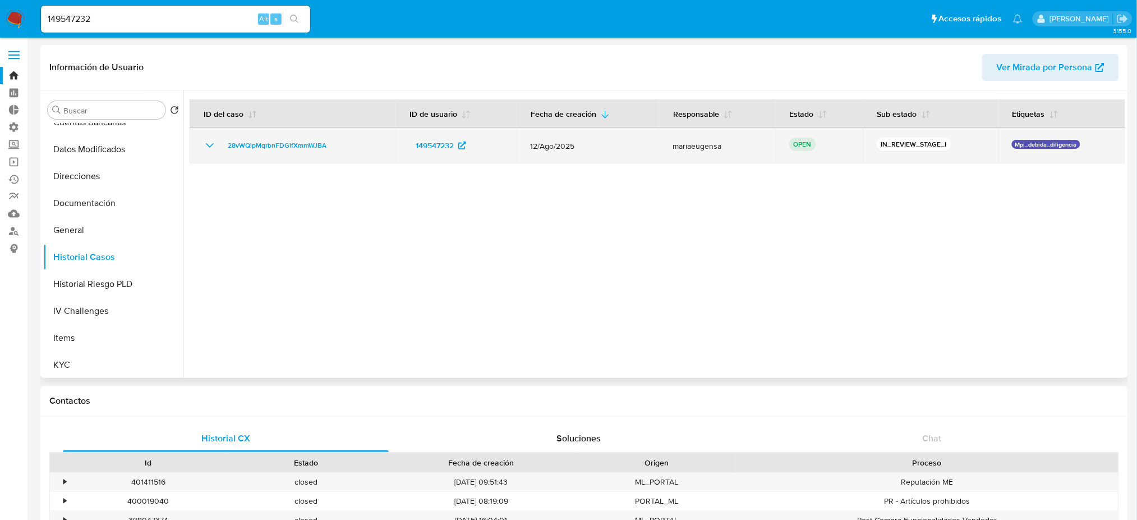
click at [209, 145] on icon "Mostrar/Ocultar" at bounding box center [209, 145] width 13 height 13
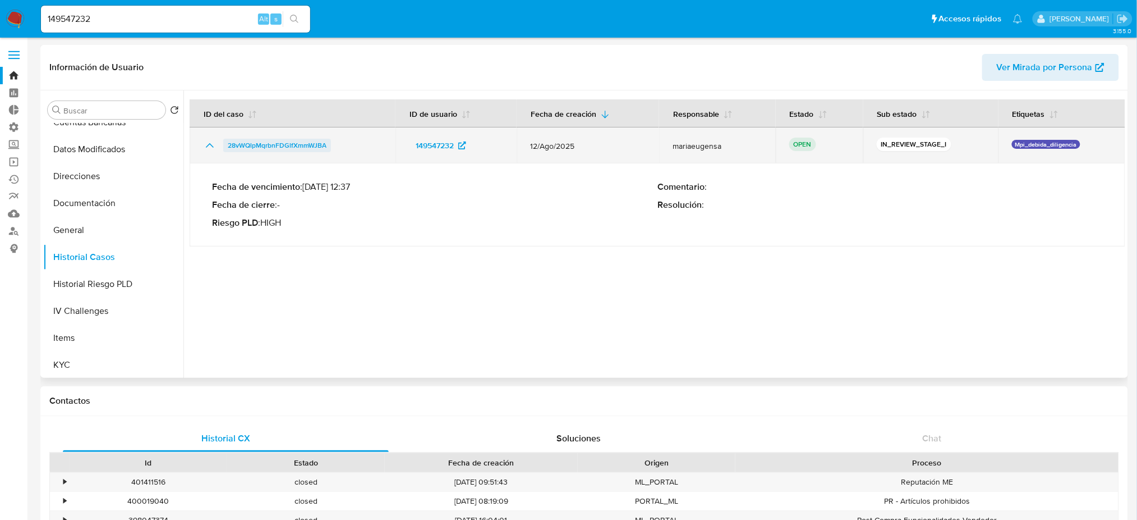
click at [263, 145] on span "28vWQlpMqrbnFDGlfXmmWJBA" at bounding box center [277, 145] width 99 height 13
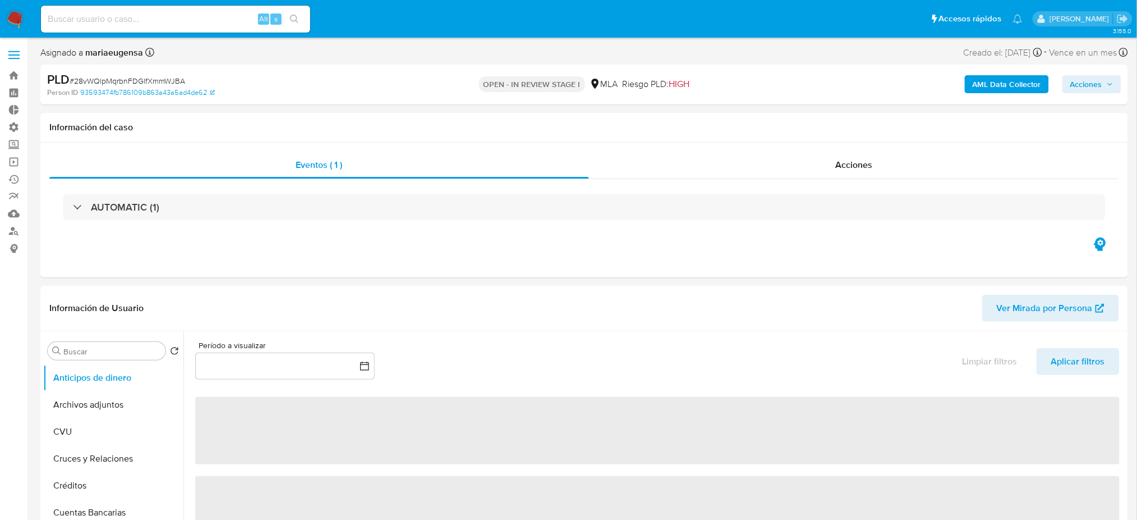
select select "10"
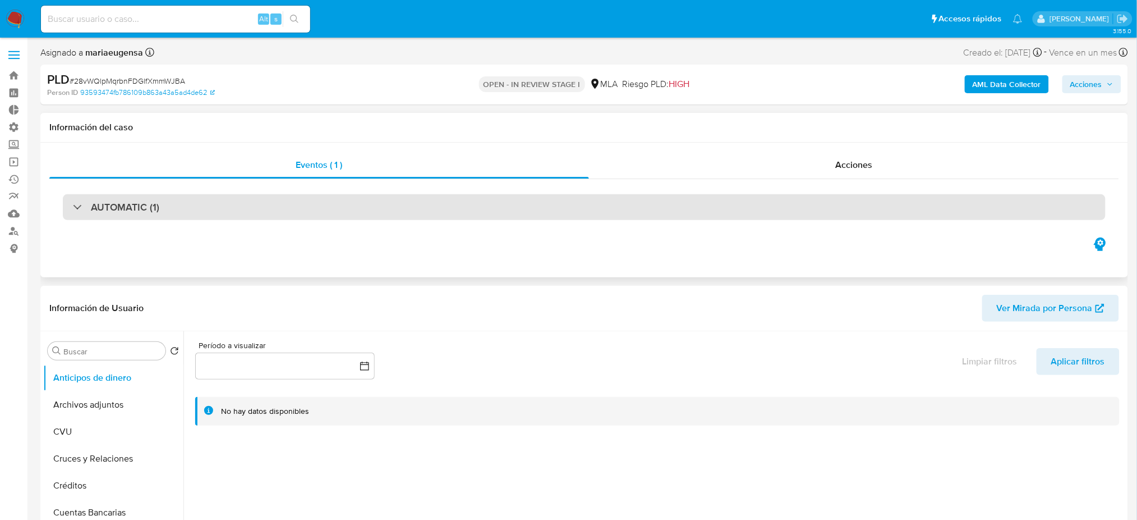
click at [65, 208] on div "AUTOMATIC (1)" at bounding box center [584, 207] width 1043 height 26
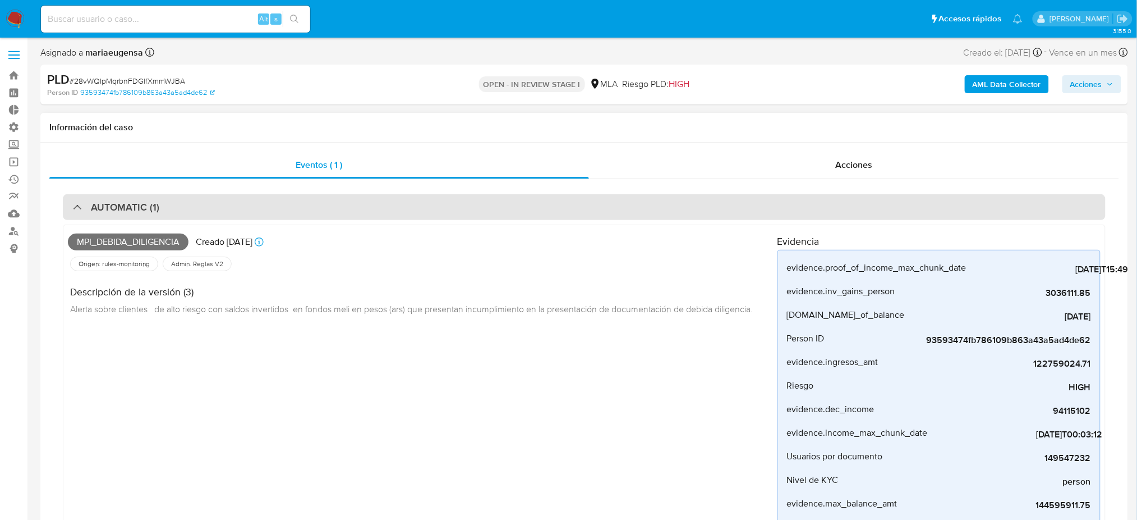
click at [73, 206] on div "AUTOMATIC (1)" at bounding box center [116, 207] width 86 height 12
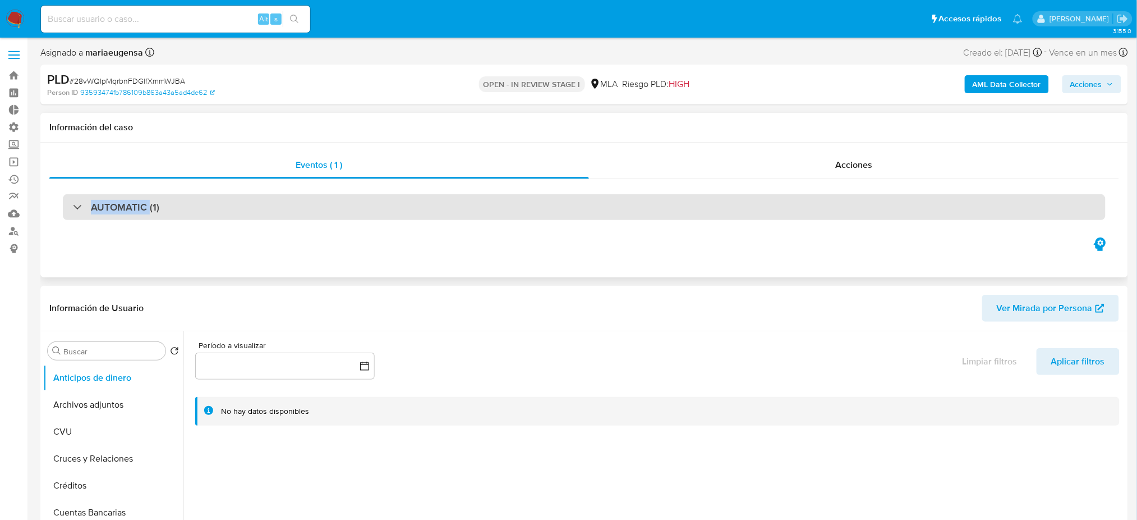
click at [73, 206] on div "AUTOMATIC (1)" at bounding box center [116, 207] width 86 height 12
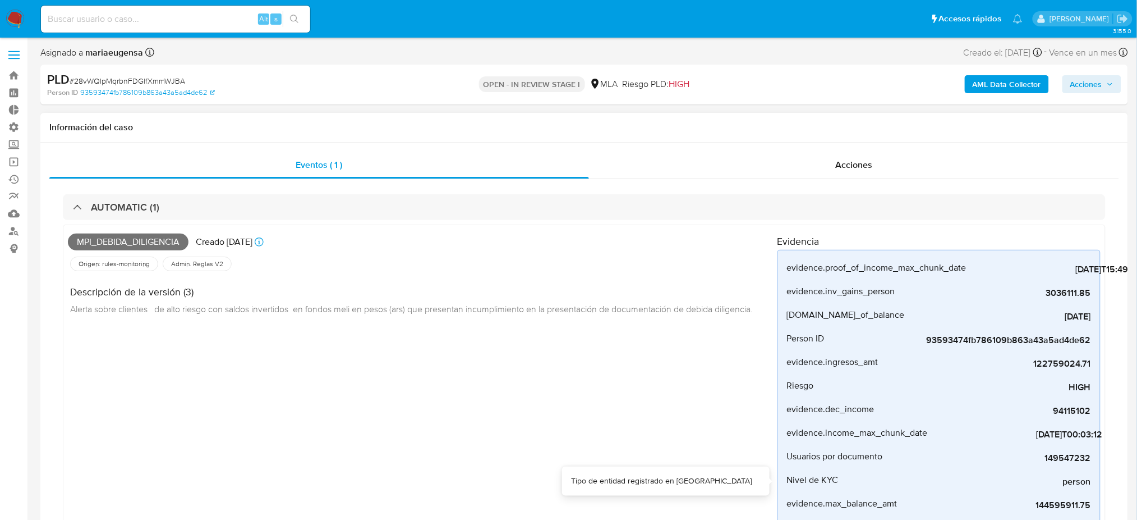
click at [689, 453] on div "Mpi_debida_diligencia Creado hace 9 días Creado: 12/08/2025 12:37:03 Origen: ru…" at bounding box center [423, 386] width 710 height 315
